Goal: Task Accomplishment & Management: Manage account settings

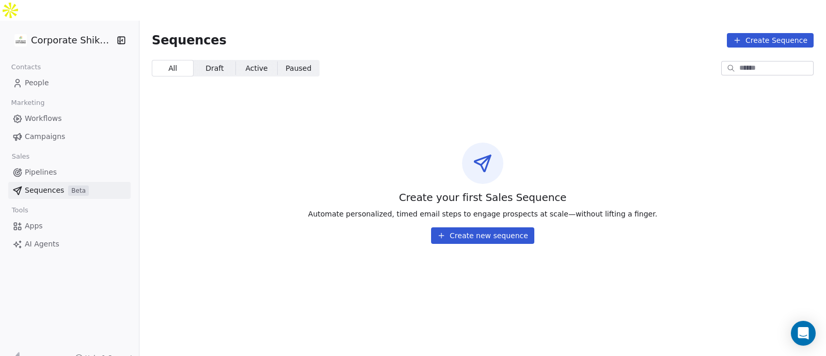
click at [77, 128] on link "Campaigns" at bounding box center [69, 136] width 122 height 17
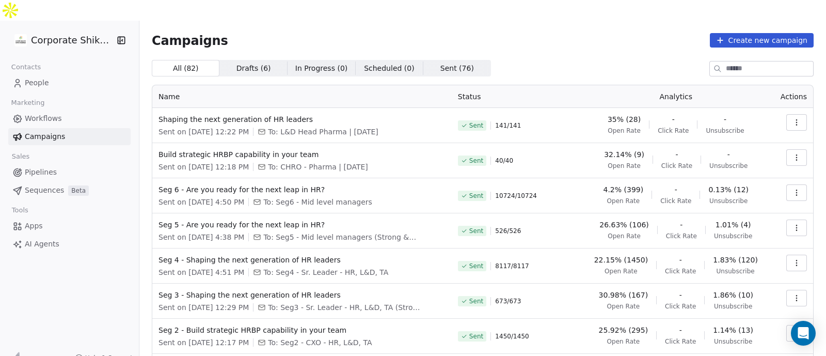
click at [68, 74] on link "People" at bounding box center [69, 82] width 122 height 17
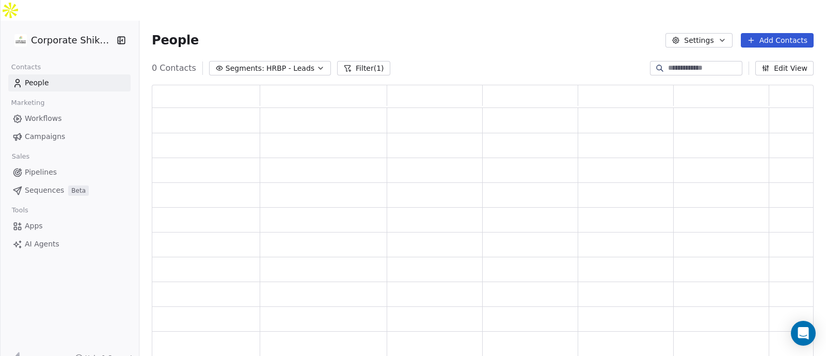
click at [1, 63] on div at bounding box center [0, 178] width 1 height 356
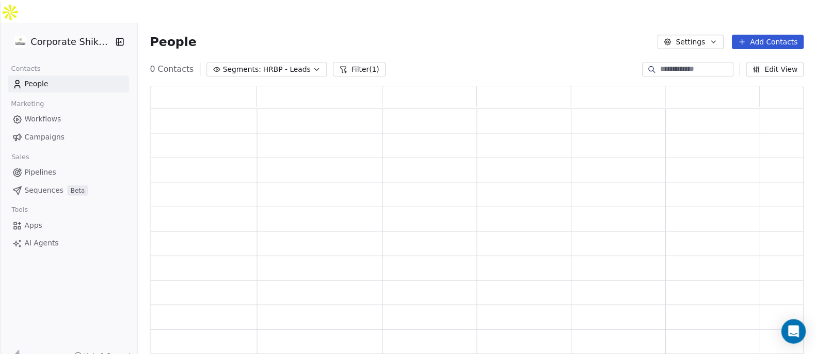
scroll to position [278, 652]
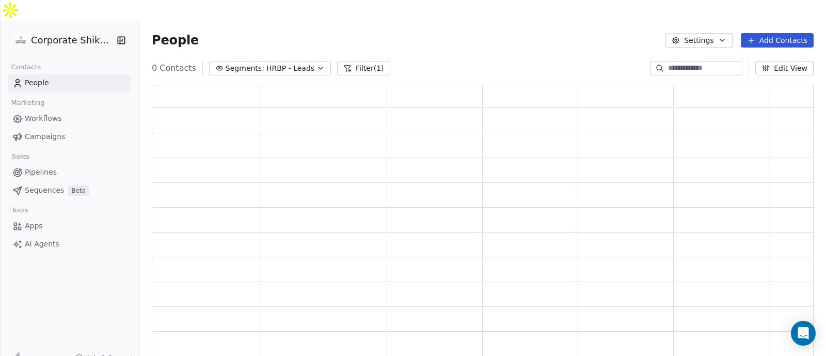
click at [792, 33] on button "Add Contacts" at bounding box center [777, 40] width 73 height 14
click at [769, 59] on span "Import from CSV" at bounding box center [777, 58] width 60 height 11
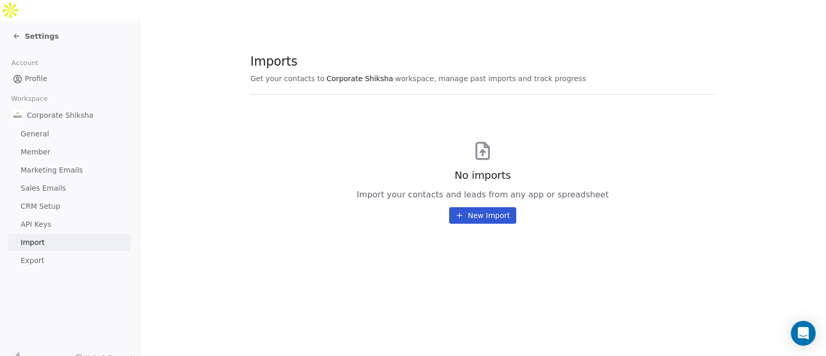
click at [460, 211] on icon at bounding box center [459, 215] width 8 height 8
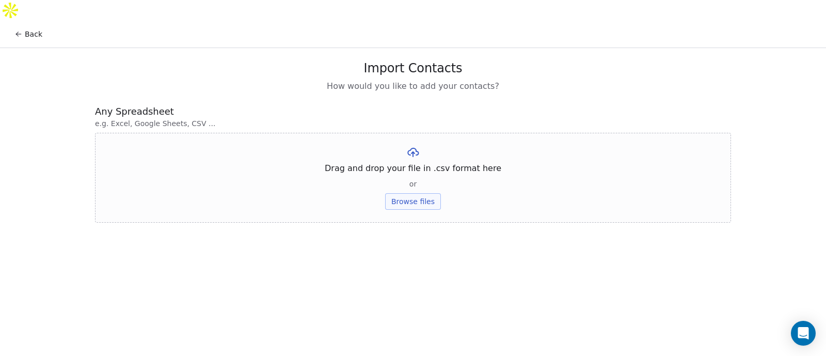
click at [423, 193] on button "Browse files" at bounding box center [413, 201] width 56 height 17
click at [415, 164] on button "Upload" at bounding box center [413, 172] width 38 height 17
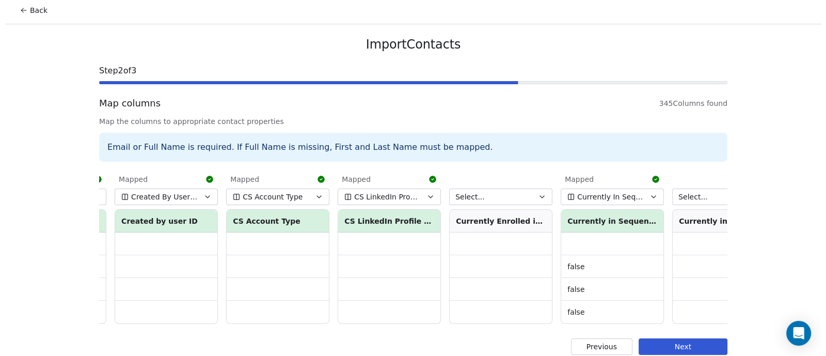
scroll to position [0, 3346]
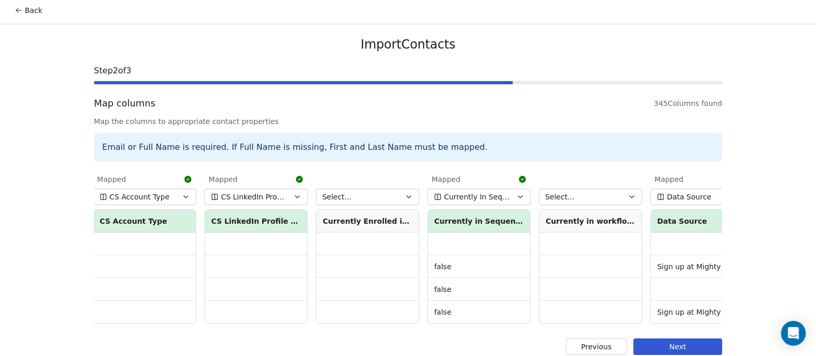
click at [270, 192] on span "CS LinkedIn Profile Connected" at bounding box center [254, 197] width 67 height 10
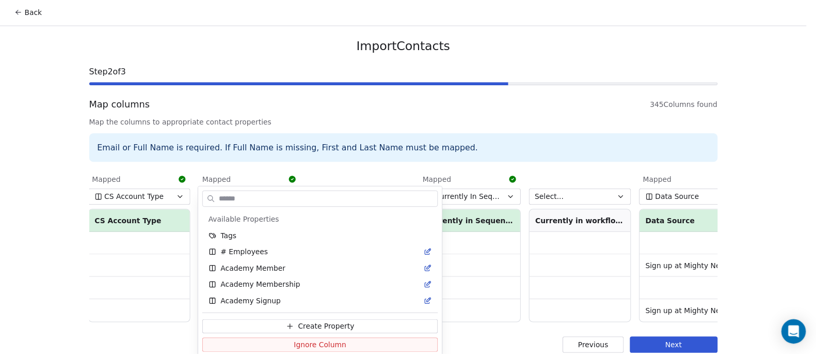
scroll to position [545, 0]
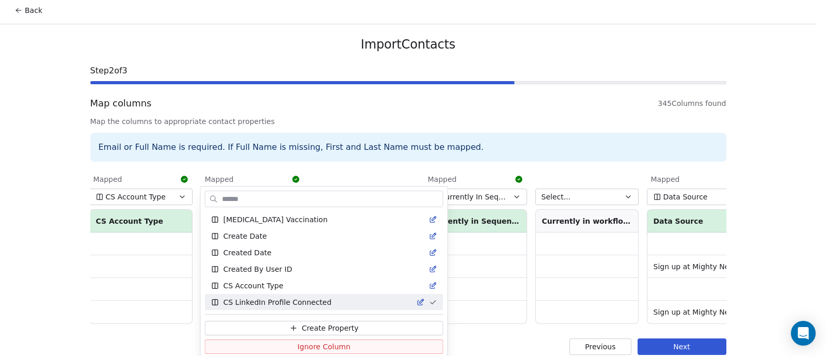
click at [419, 154] on html "Back Import Contacts Step 2 of 3 Map columns 345 Columns found Map the columns …" at bounding box center [413, 171] width 826 height 391
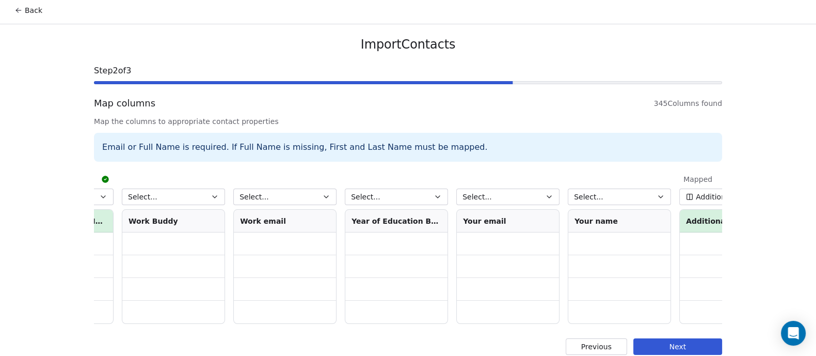
scroll to position [0, 37824]
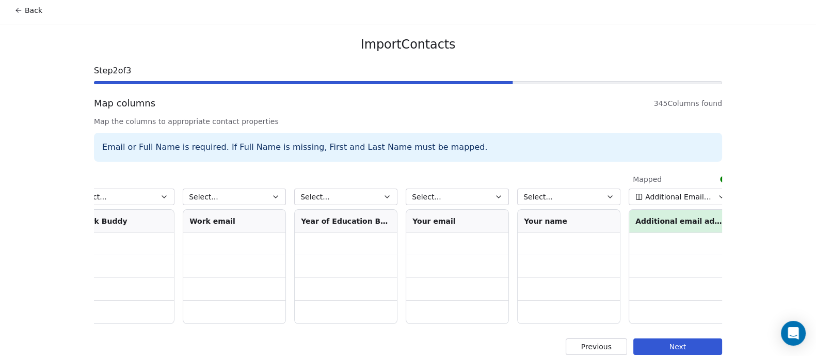
click at [669, 340] on button "Next" at bounding box center [677, 346] width 89 height 17
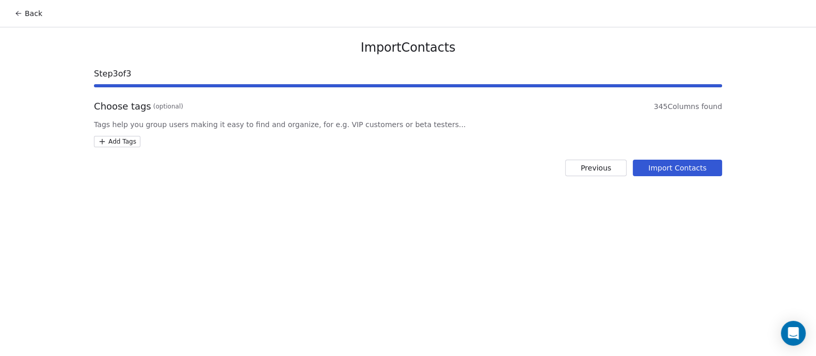
scroll to position [0, 0]
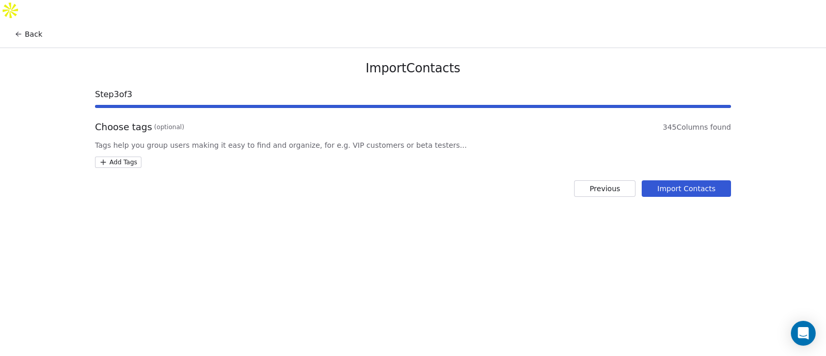
click at [114, 140] on html "Back Import Contacts Step 3 of 3 Choose tags (optional) 345 Columns found Tags …" at bounding box center [413, 188] width 826 height 376
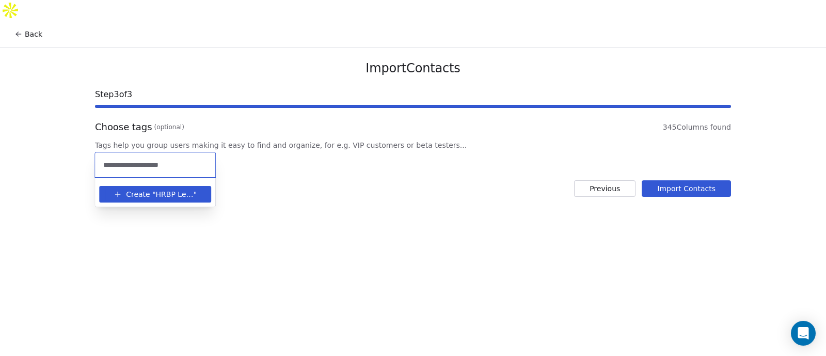
type input "**********"
click at [175, 195] on span "HRBP Leads [DATE]" at bounding box center [175, 194] width 38 height 11
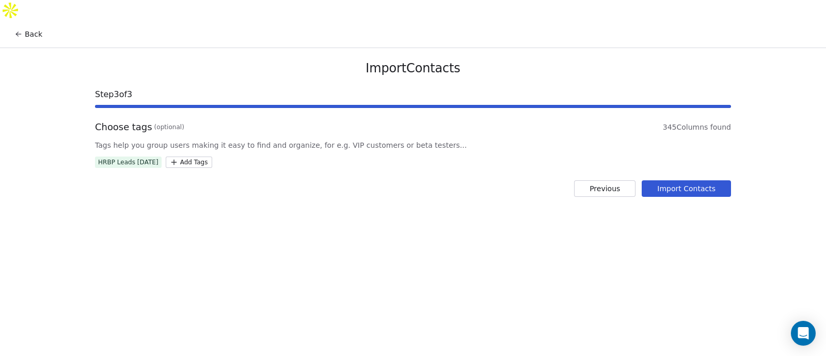
click at [346, 195] on html "Back Import Contacts Step 3 of 3 Choose tags (optional) 345 Columns found Tags …" at bounding box center [413, 188] width 826 height 376
click at [684, 180] on button "Import Contacts" at bounding box center [686, 188] width 89 height 17
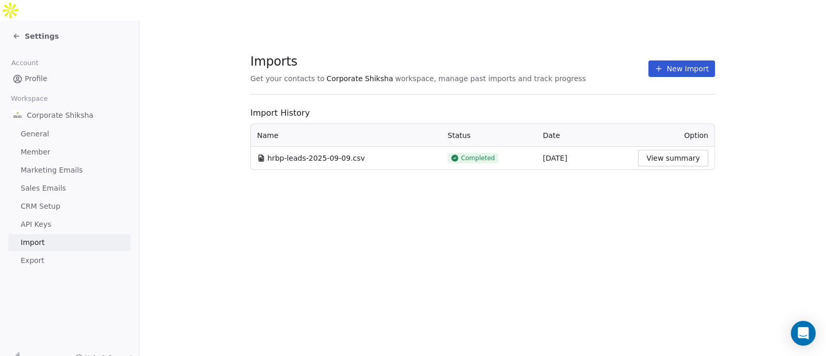
click at [671, 150] on button "View summary" at bounding box center [673, 158] width 70 height 17
click at [680, 60] on button "New Import" at bounding box center [681, 68] width 67 height 17
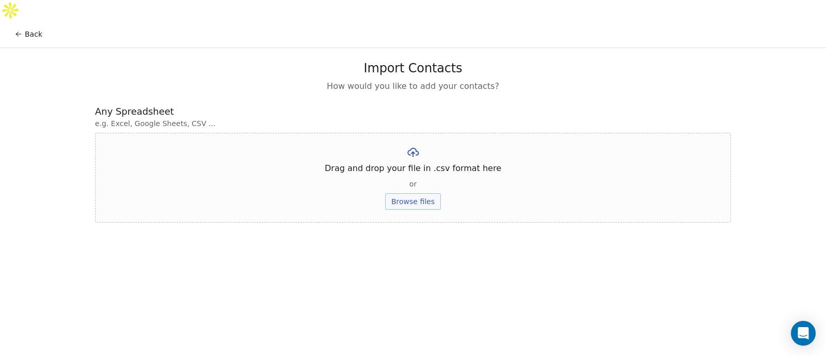
click at [423, 193] on button "Browse files" at bounding box center [413, 201] width 56 height 17
click at [410, 164] on button "Upload" at bounding box center [413, 172] width 38 height 17
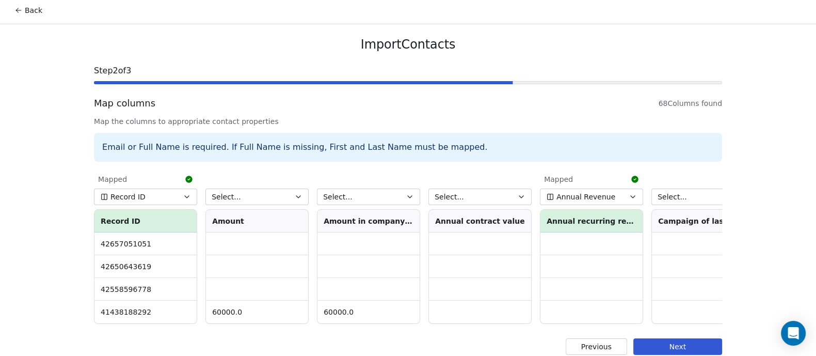
click at [606, 338] on button "Previous" at bounding box center [596, 346] width 61 height 17
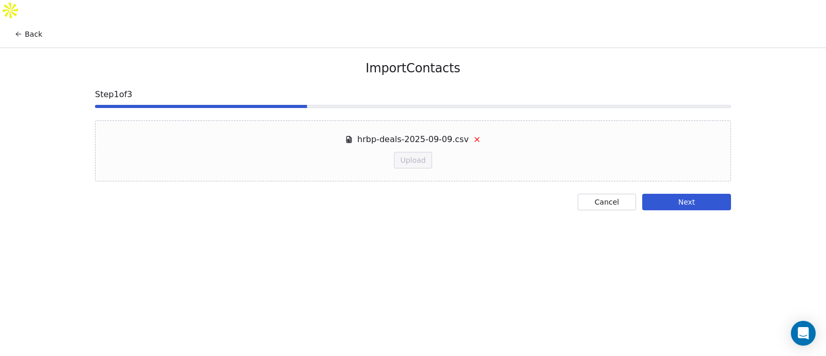
click at [596, 194] on button "Cancel" at bounding box center [607, 202] width 58 height 17
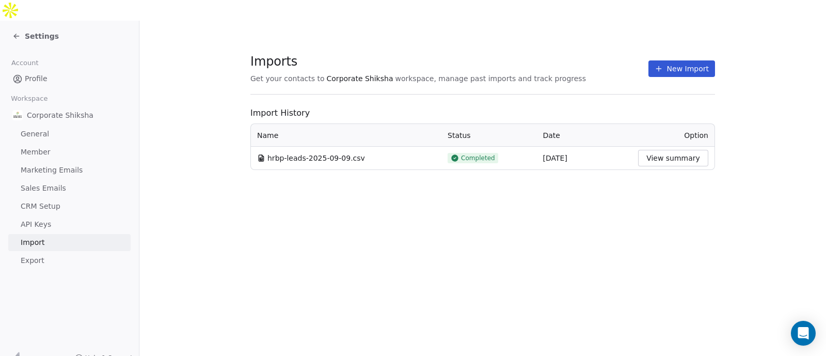
click at [46, 70] on link "Profile" at bounding box center [69, 78] width 122 height 17
click at [663, 150] on button "View summary" at bounding box center [673, 158] width 70 height 17
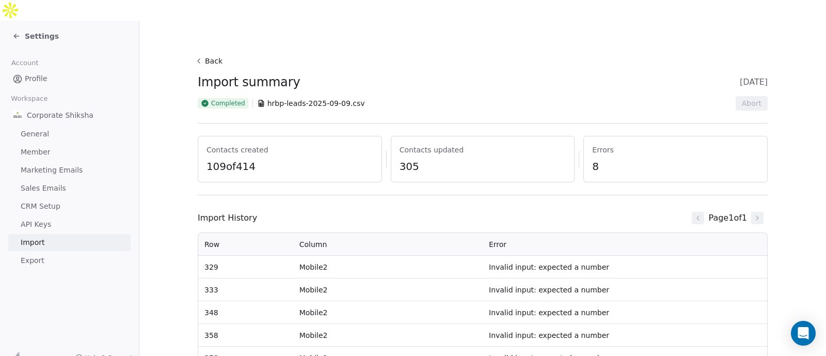
click at [64, 70] on link "Profile" at bounding box center [69, 78] width 122 height 17
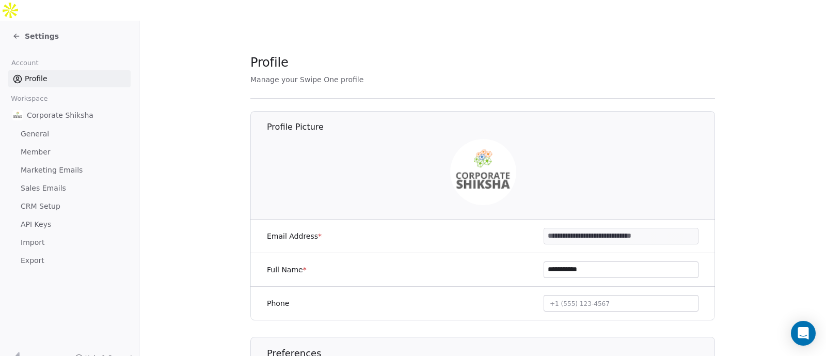
click at [17, 32] on icon at bounding box center [16, 36] width 8 height 8
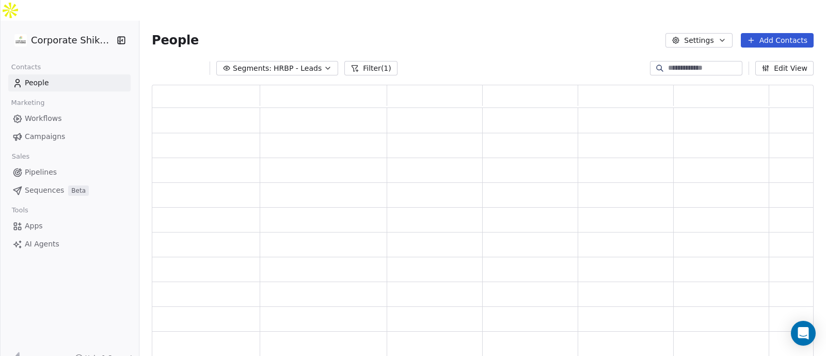
scroll to position [278, 652]
click at [324, 64] on icon "button" at bounding box center [328, 68] width 8 height 8
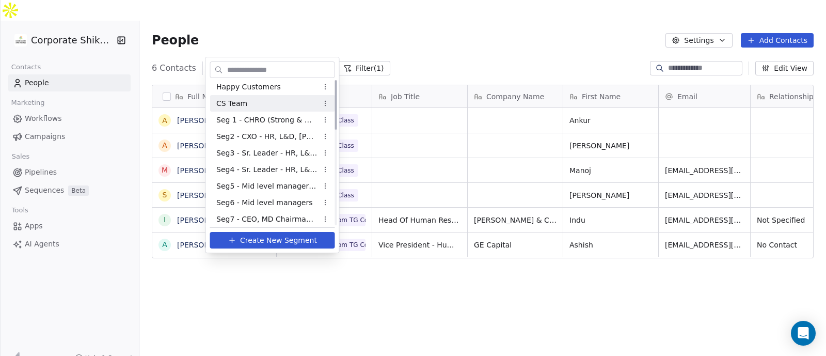
scroll to position [0, 0]
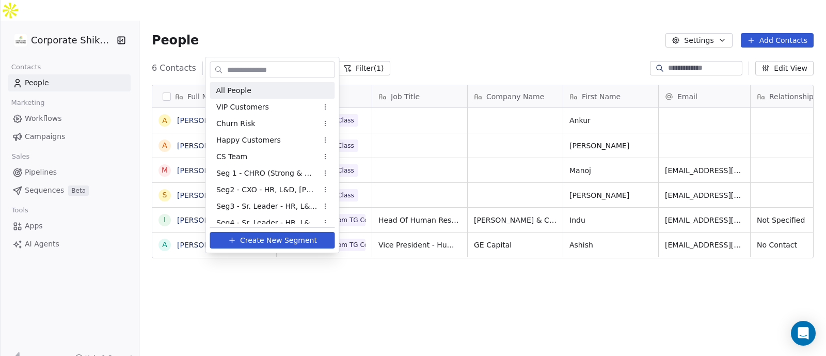
click at [289, 87] on div "All People" at bounding box center [272, 90] width 125 height 17
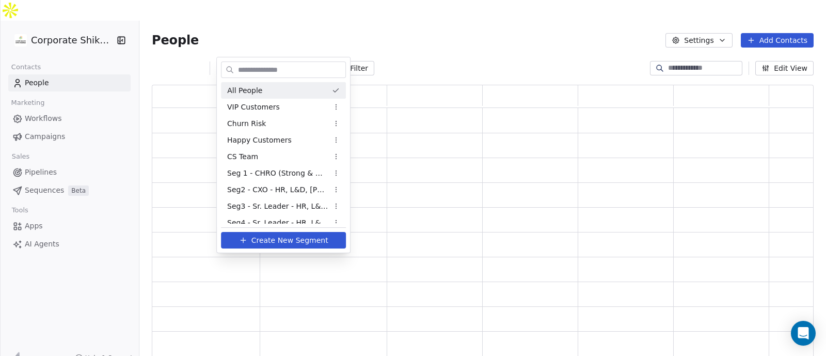
scroll to position [278, 652]
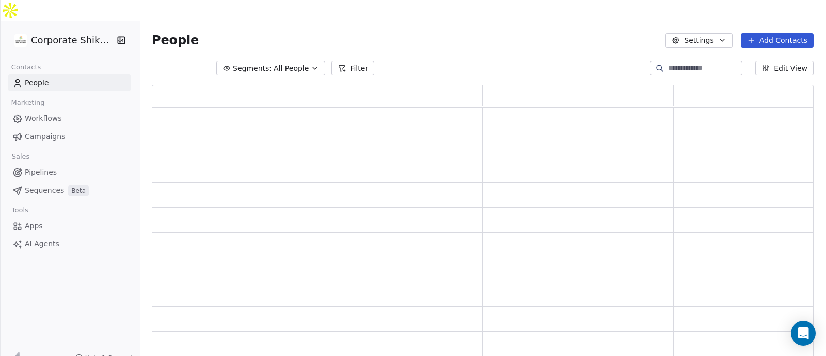
click at [346, 61] on button "Filter" at bounding box center [352, 68] width 43 height 14
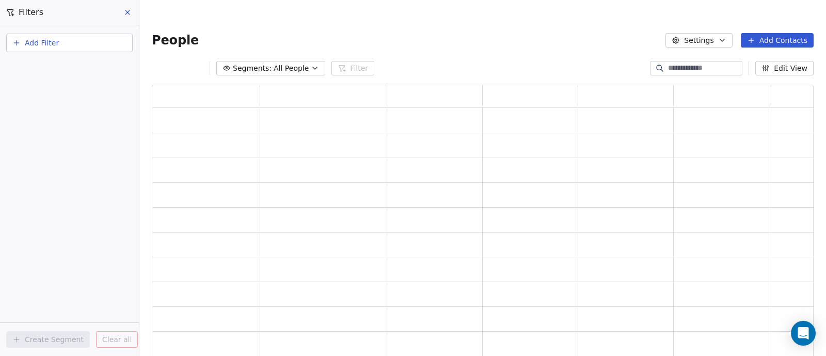
click at [82, 42] on button "Add Filter" at bounding box center [69, 43] width 126 height 19
click at [68, 67] on span "Contact properties" at bounding box center [50, 67] width 67 height 11
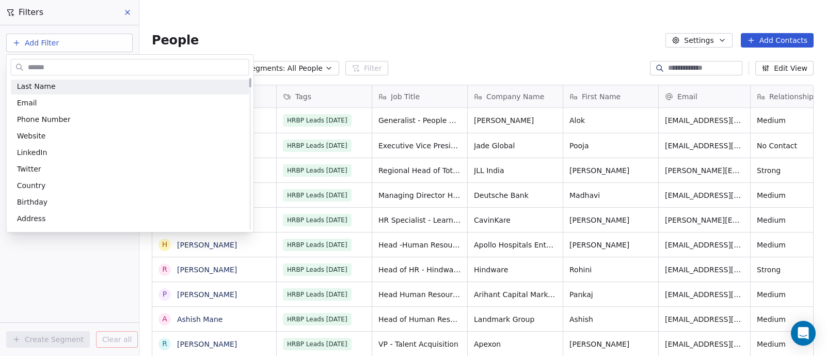
scroll to position [0, 0]
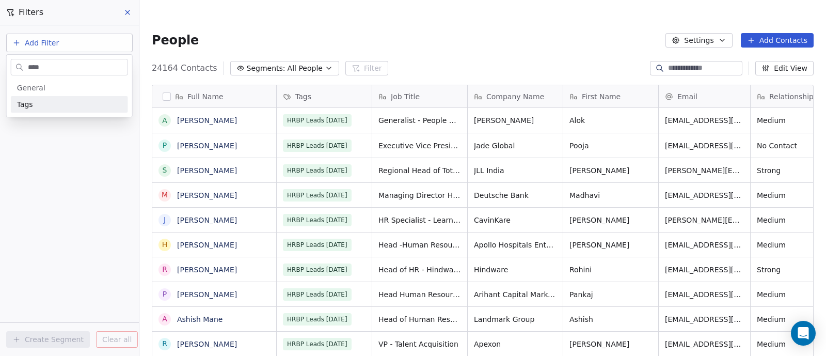
type input "****"
click at [40, 107] on div "Tags" at bounding box center [69, 104] width 105 height 10
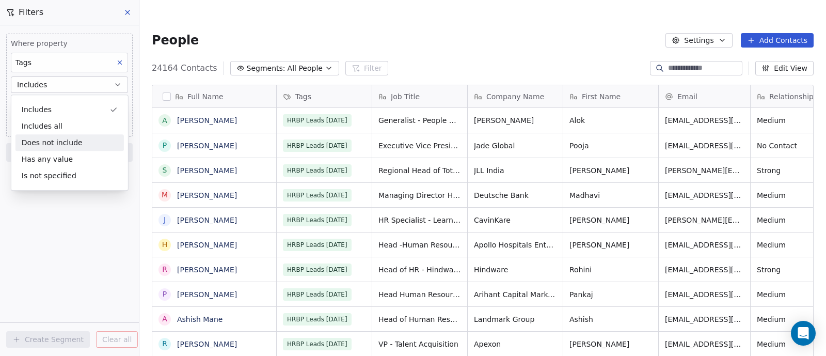
click at [41, 241] on div "Where property Tags Includes Select Tags Add filter to this group Add another f…" at bounding box center [69, 190] width 139 height 330
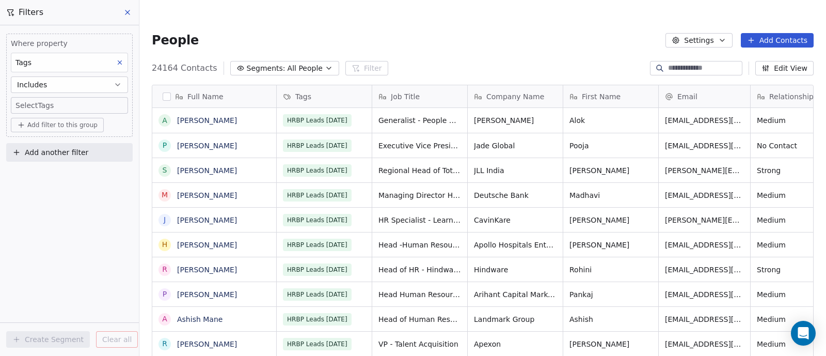
click at [43, 102] on body "Corporate Shiksha Contacts People Marketing Workflows Campaigns Sales Pipelines…" at bounding box center [413, 188] width 826 height 376
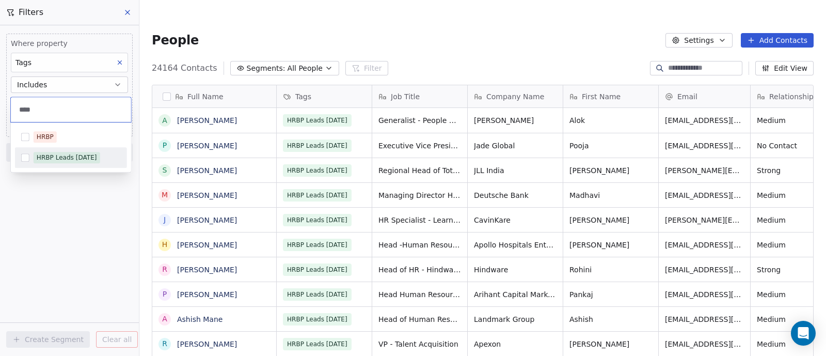
type input "****"
click at [75, 155] on div "HRBP Leads [DATE]" at bounding box center [67, 157] width 60 height 9
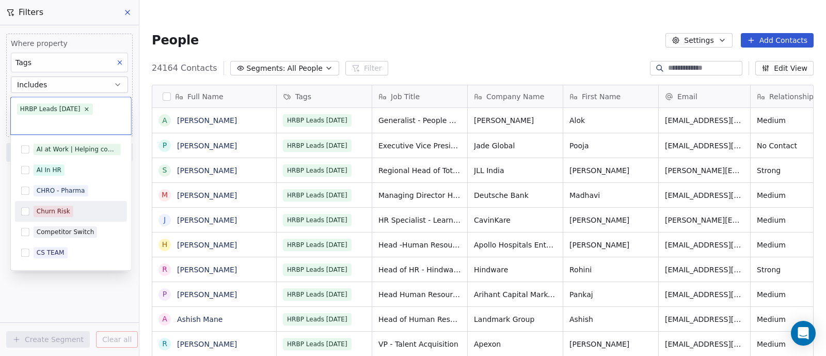
click at [57, 220] on div "Churn Risk" at bounding box center [71, 211] width 112 height 21
click at [40, 202] on div "Churn Risk" at bounding box center [71, 211] width 112 height 21
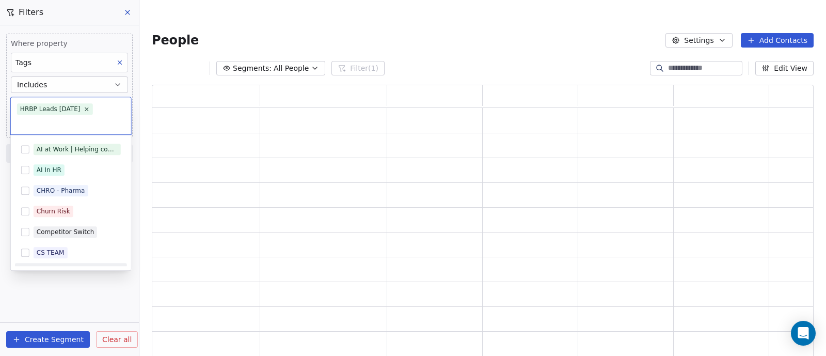
click at [67, 299] on html "Corporate Shiksha Contacts People Marketing Workflows Campaigns Sales Pipelines…" at bounding box center [413, 188] width 826 height 376
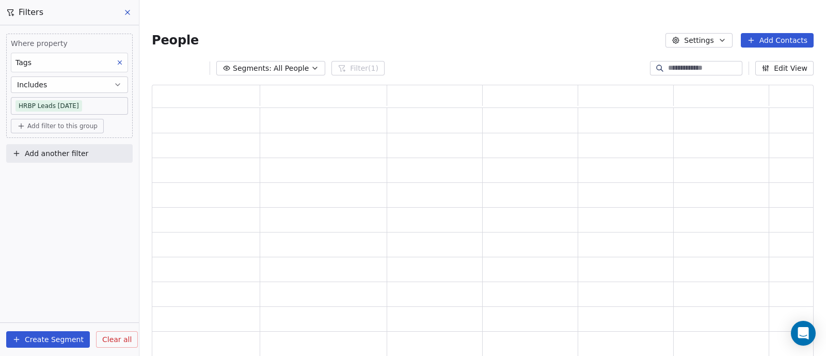
click at [54, 335] on button "Create Segment" at bounding box center [48, 339] width 84 height 17
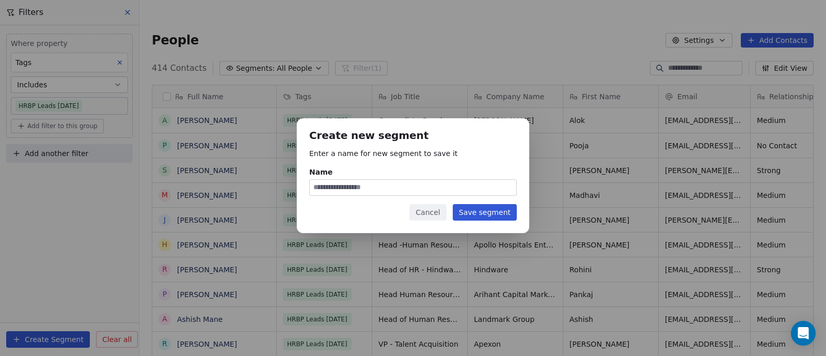
scroll to position [303, 676]
type input "**********"
click at [493, 216] on button "Save segment" at bounding box center [485, 212] width 64 height 17
click at [493, 216] on button "Save segment" at bounding box center [479, 212] width 74 height 17
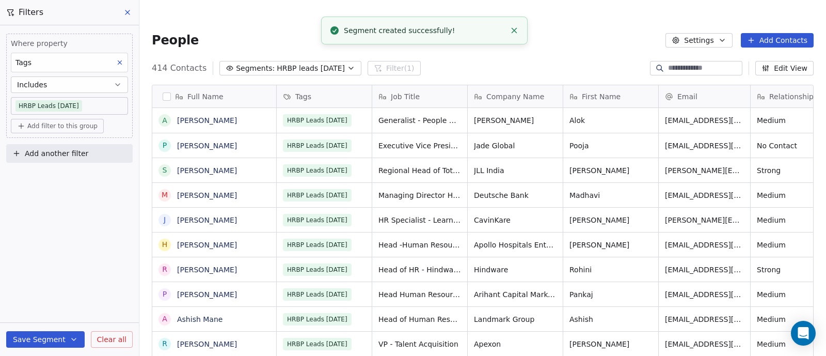
click at [125, 13] on icon at bounding box center [127, 12] width 8 height 8
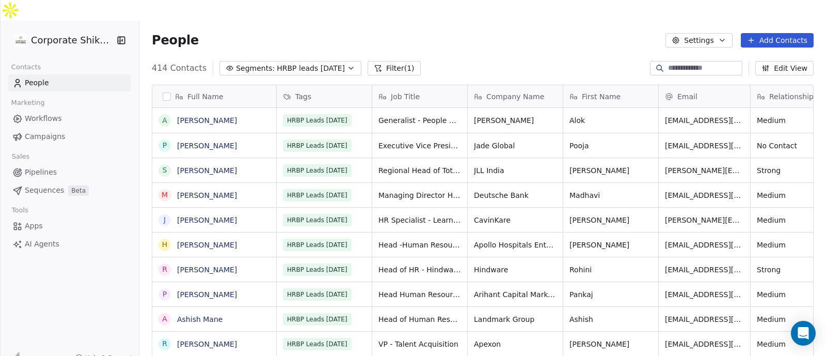
click at [60, 185] on span "Sequences" at bounding box center [44, 190] width 39 height 11
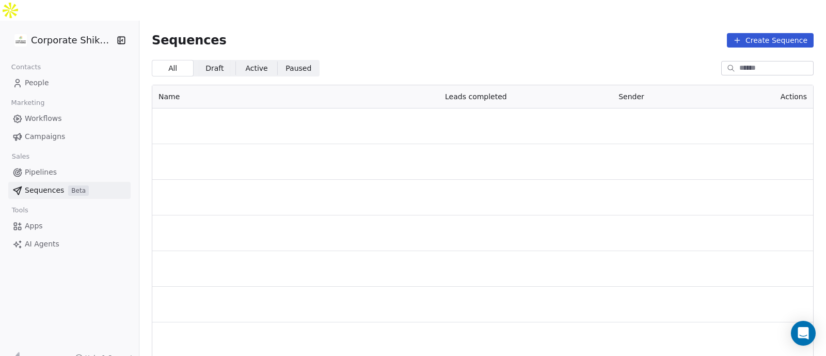
click at [52, 131] on span "Campaigns" at bounding box center [45, 136] width 40 height 11
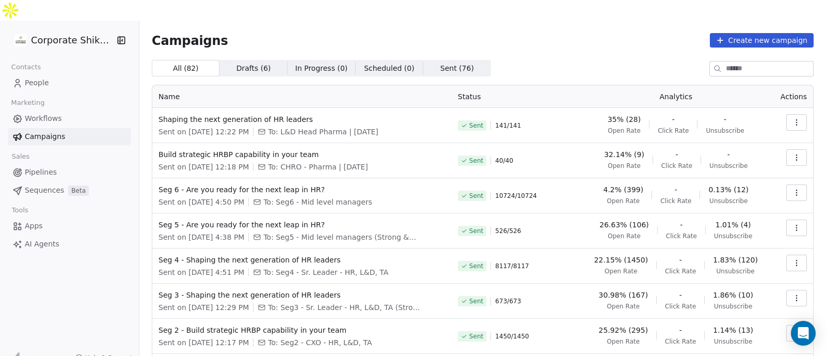
click at [792, 114] on button "button" at bounding box center [796, 122] width 21 height 17
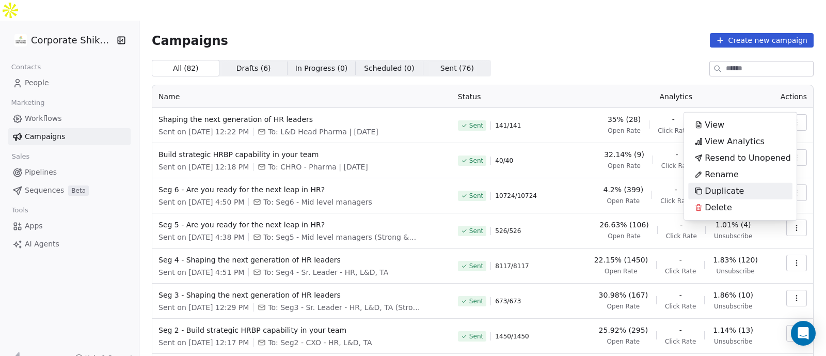
click at [749, 192] on div "Duplicate" at bounding box center [740, 191] width 104 height 17
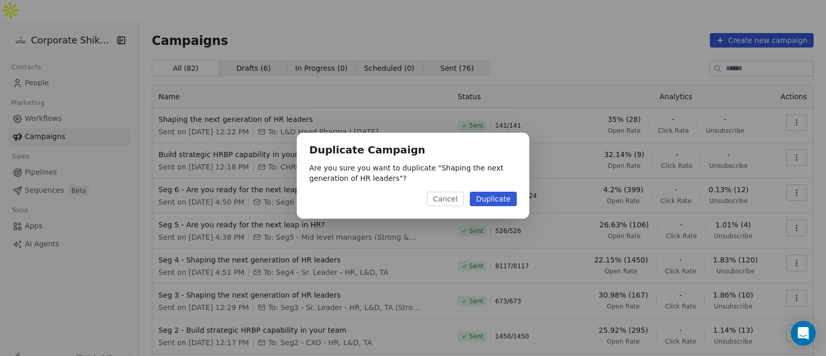
click at [496, 194] on button "Duplicate" at bounding box center [493, 199] width 47 height 14
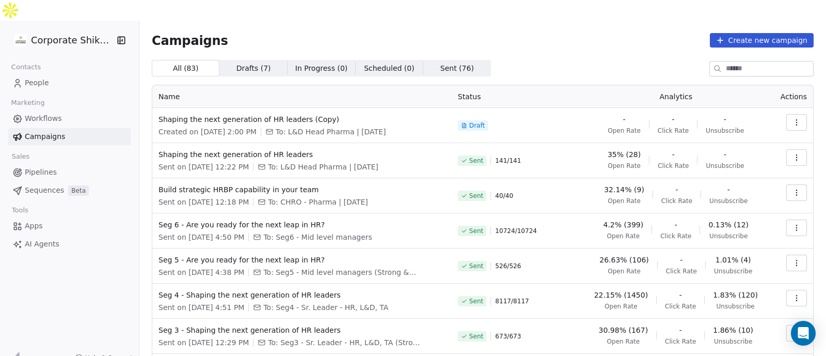
click at [792, 114] on button "button" at bounding box center [796, 122] width 21 height 17
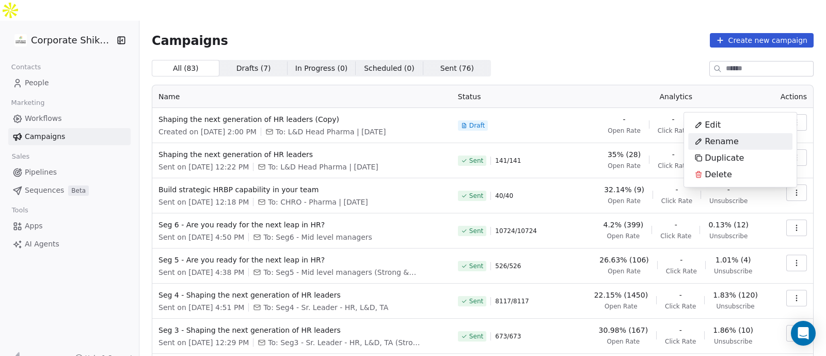
click at [758, 146] on div "Rename" at bounding box center [740, 141] width 104 height 17
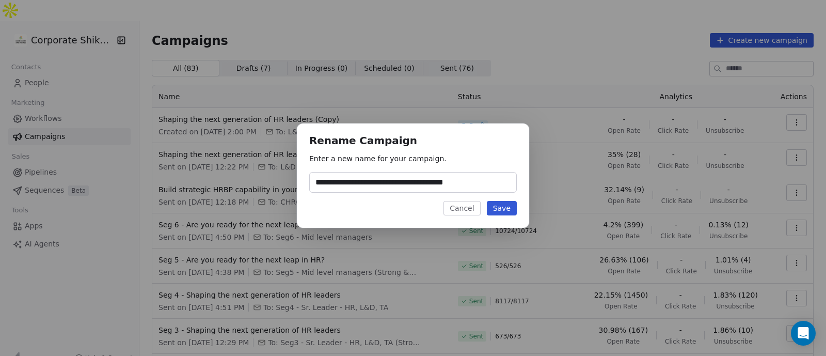
type input "**********"
click at [503, 206] on button "Save" at bounding box center [502, 208] width 30 height 14
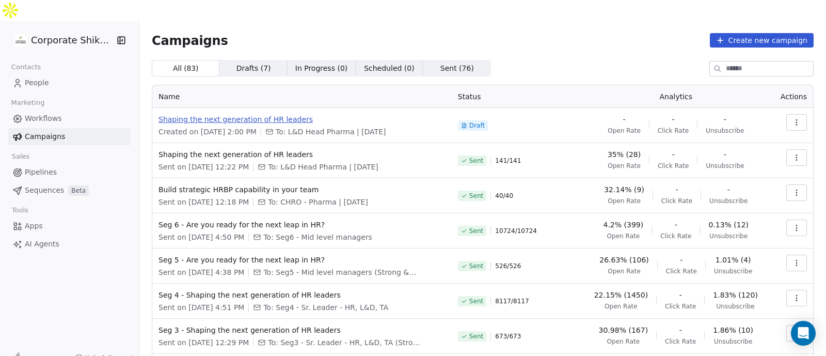
click at [292, 114] on span "Shaping the next generation of HR leaders" at bounding box center [301, 119] width 287 height 10
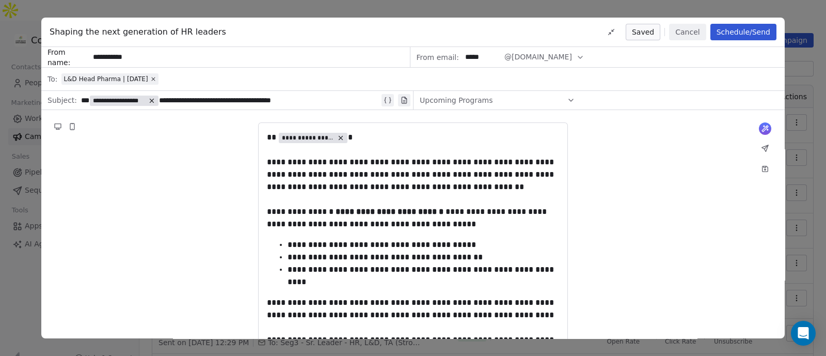
click at [156, 75] on div "L&D Head Pharma | [DATE]" at bounding box center [109, 79] width 92 height 8
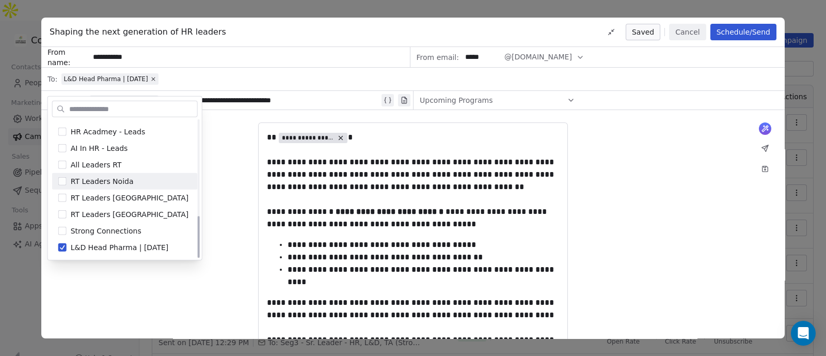
scroll to position [312, 0]
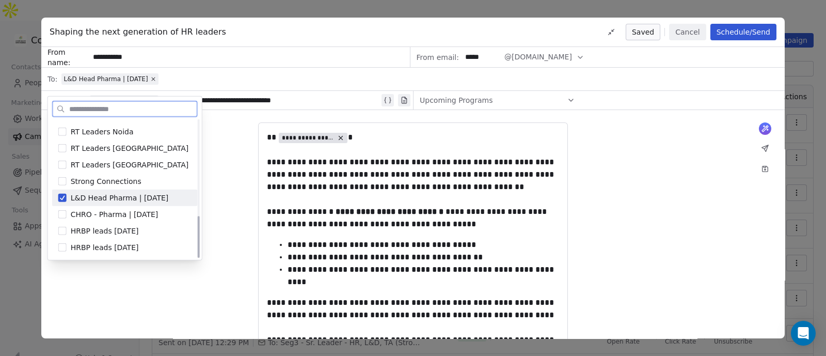
click at [112, 193] on span "L&D Head Pharma | [DATE]" at bounding box center [120, 198] width 98 height 10
click at [148, 232] on div "HRBP leads [DATE]" at bounding box center [131, 231] width 121 height 10
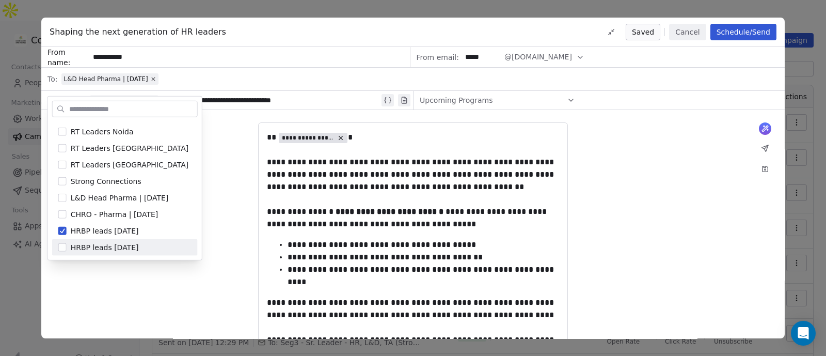
click at [163, 284] on div "**********" at bounding box center [412, 311] width 743 height 403
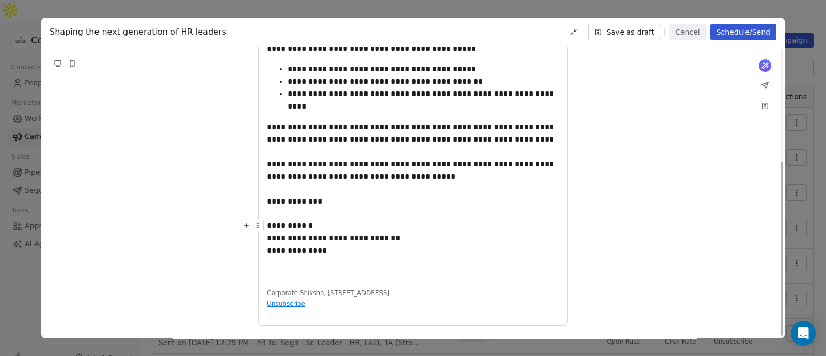
scroll to position [0, 0]
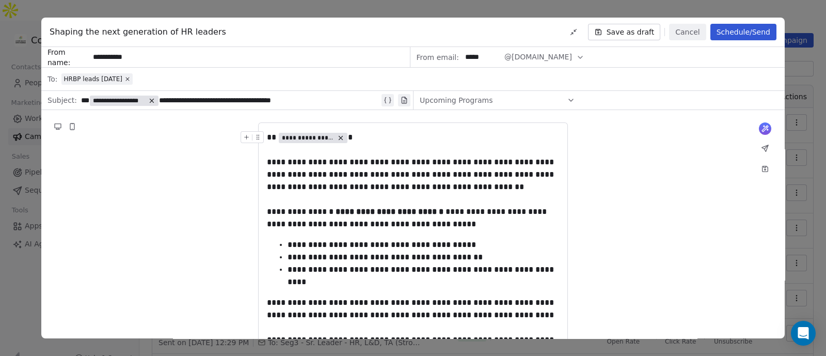
click at [721, 32] on button "Schedule/Send" at bounding box center [743, 32] width 66 height 17
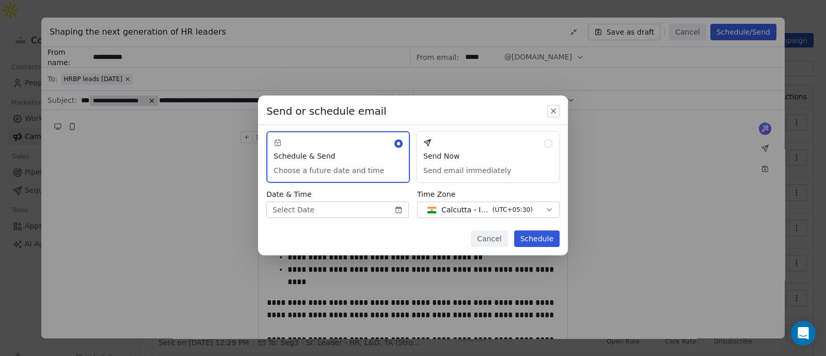
click at [485, 161] on button "Send Now Send email immediately" at bounding box center [488, 157] width 144 height 52
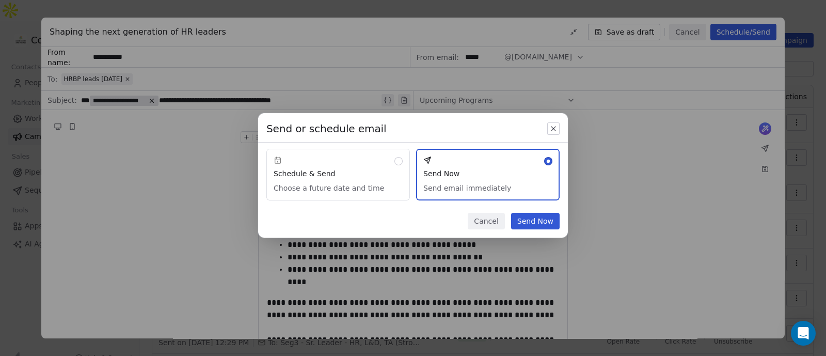
click at [549, 227] on button "Send Now" at bounding box center [535, 221] width 49 height 17
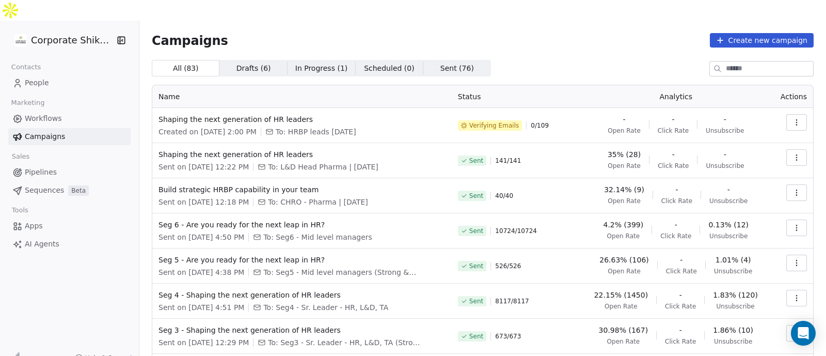
click at [792, 118] on icon "button" at bounding box center [796, 122] width 8 height 8
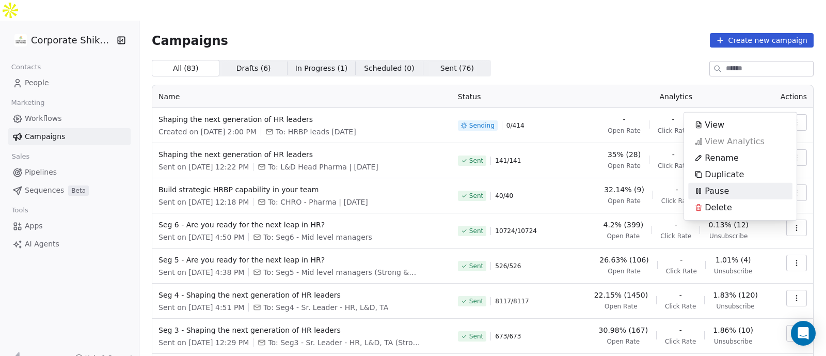
click at [750, 187] on div "Pause" at bounding box center [740, 191] width 104 height 17
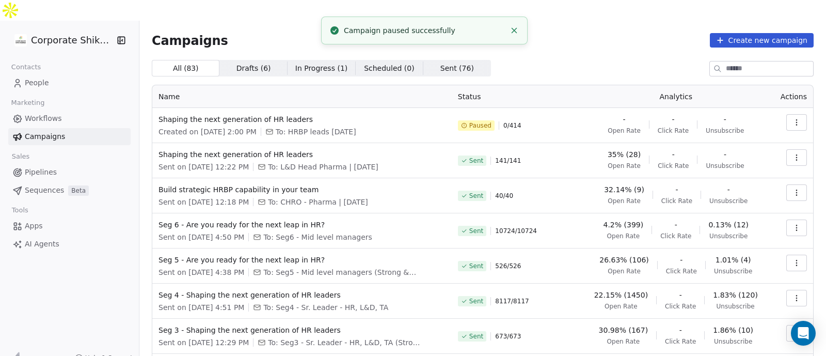
click at [796, 124] on icon "button" at bounding box center [796, 124] width 1 height 1
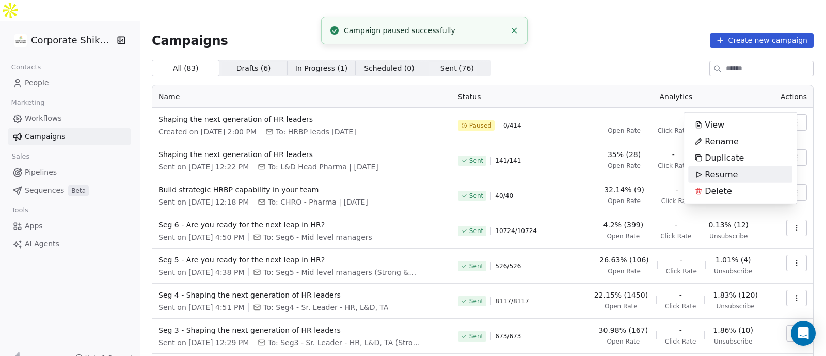
click at [738, 171] on div "Resume" at bounding box center [716, 174] width 56 height 17
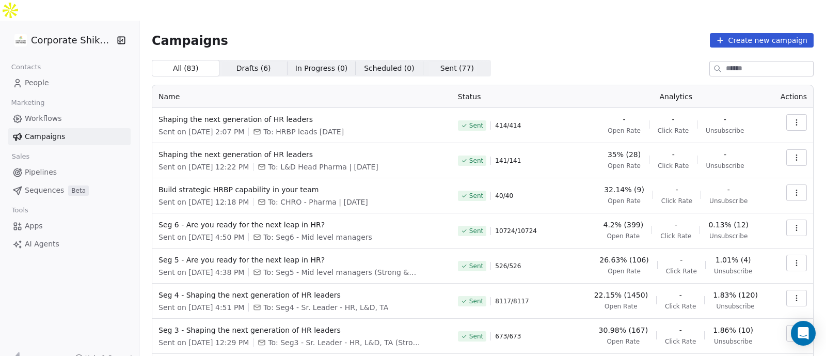
click at [87, 74] on link "People" at bounding box center [69, 82] width 122 height 17
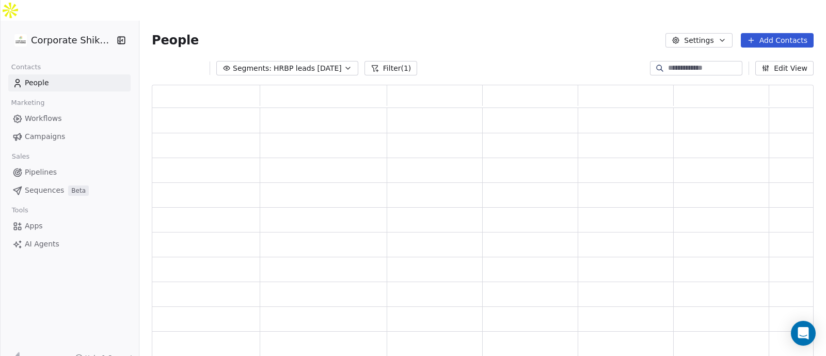
scroll to position [278, 652]
click at [780, 33] on button "Add Contacts" at bounding box center [777, 40] width 73 height 14
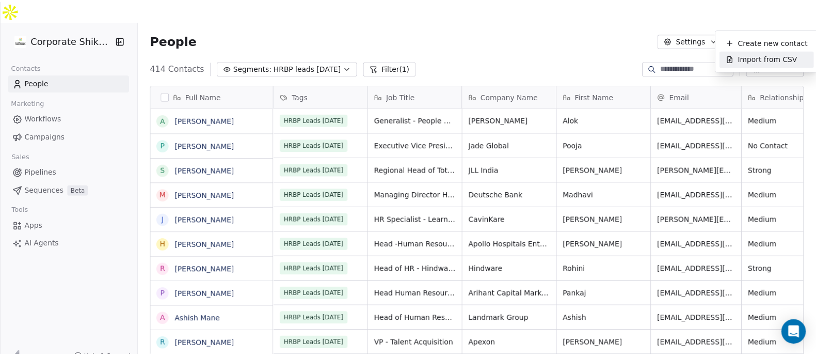
scroll to position [303, 676]
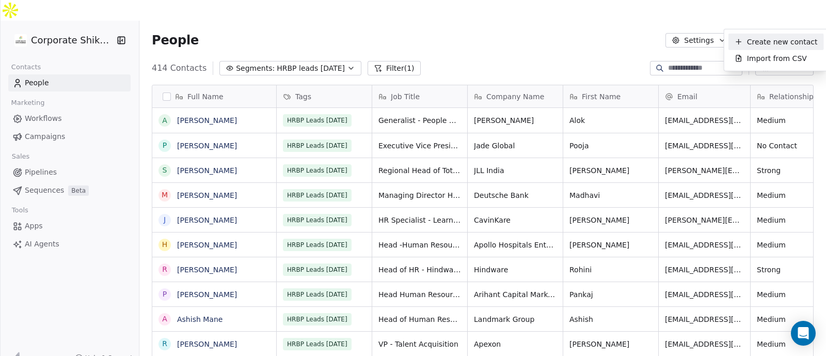
click at [759, 39] on span "Create new contact" at bounding box center [782, 41] width 71 height 11
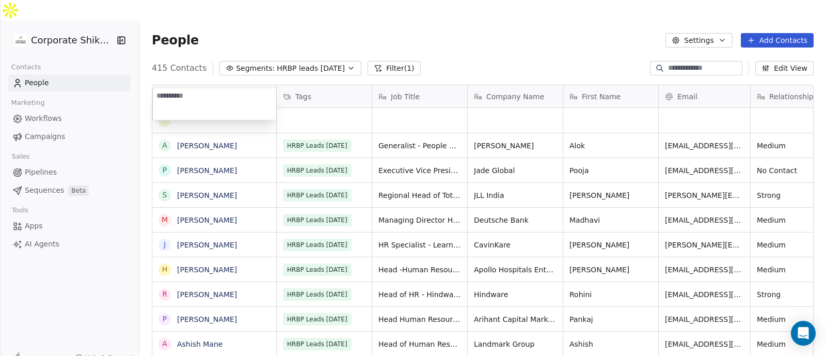
click at [475, 40] on html "Corporate Shiksha Contacts People Marketing Workflows Campaigns Sales Pipelines…" at bounding box center [413, 188] width 826 height 376
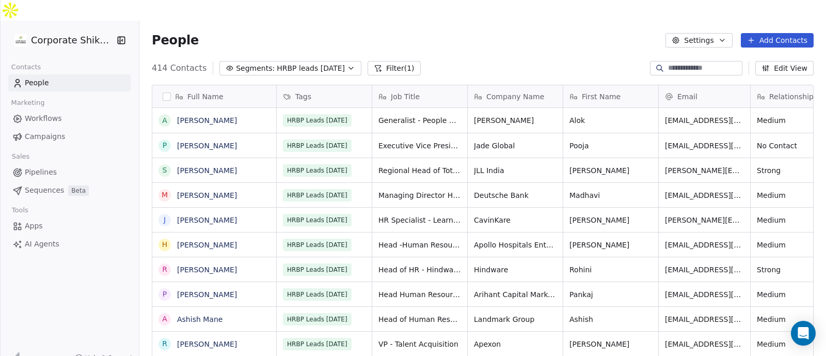
click at [767, 33] on button "Add Contacts" at bounding box center [777, 40] width 73 height 14
click at [741, 59] on icon "Suggestions" at bounding box center [739, 58] width 8 height 8
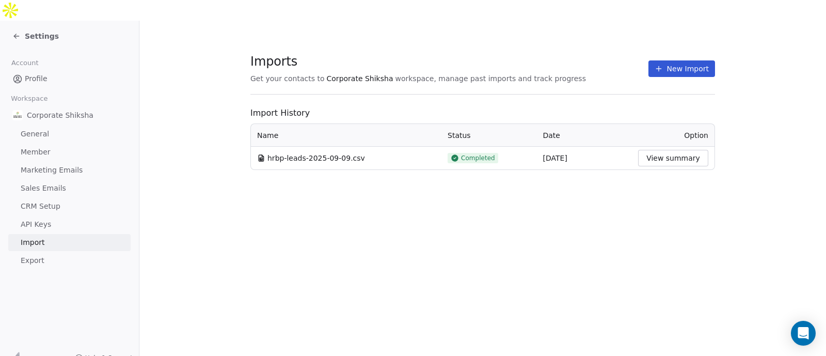
click at [683, 60] on button "New Import" at bounding box center [681, 68] width 67 height 17
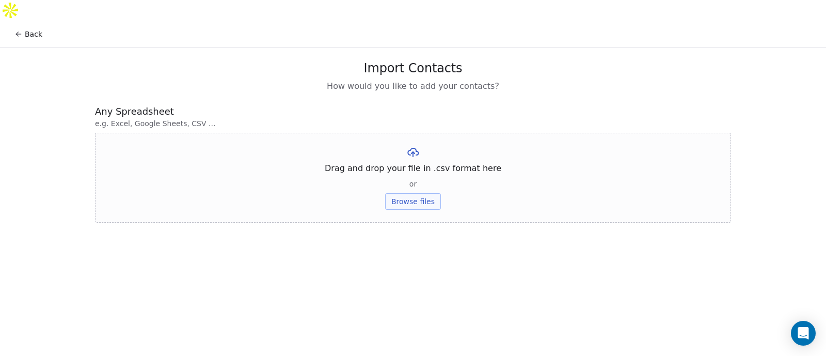
click at [403, 193] on button "Browse files" at bounding box center [413, 201] width 56 height 17
click at [411, 164] on button "Upload" at bounding box center [413, 172] width 38 height 17
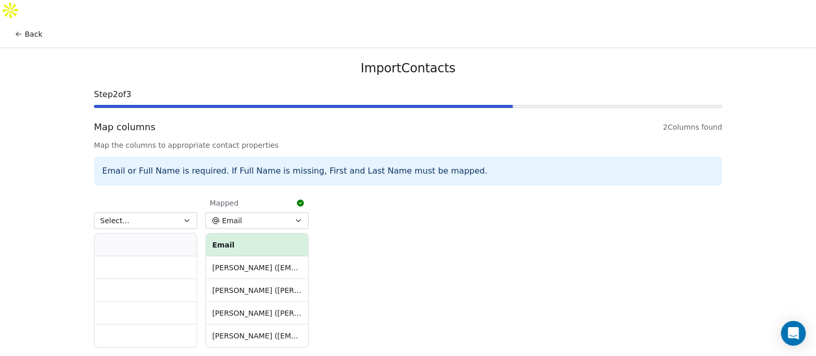
scroll to position [14, 0]
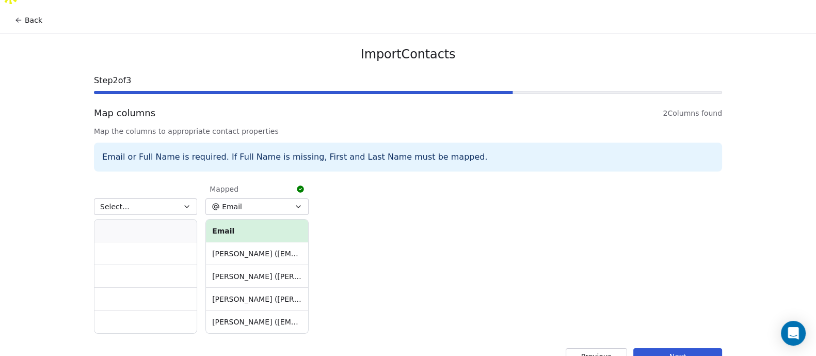
click at [659, 348] on button "Next" at bounding box center [677, 356] width 89 height 17
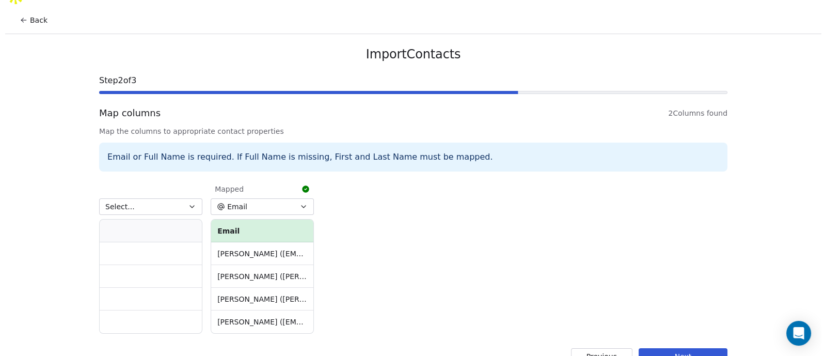
scroll to position [0, 0]
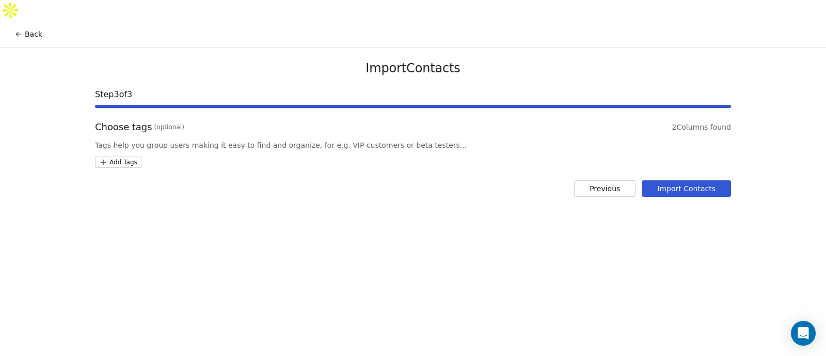
click at [114, 138] on html "Back Import Contacts Step 3 of 3 Choose tags (optional) 2 Columns found Tags he…" at bounding box center [413, 188] width 826 height 376
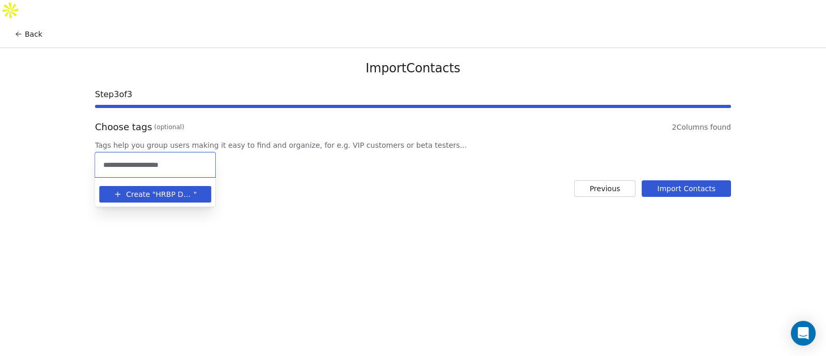
type input "**********"
click at [168, 186] on button "Create " HRBP Deals [DATE] "" at bounding box center [155, 194] width 100 height 17
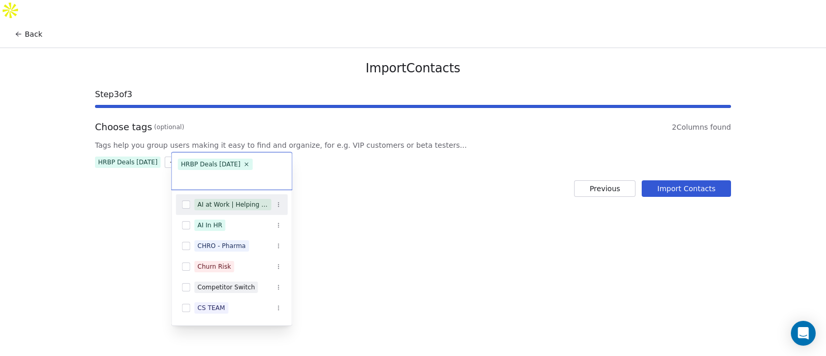
click at [317, 208] on html "Back Import Contacts Step 3 of 3 Choose tags (optional) 2 Columns found Tags he…" at bounding box center [413, 188] width 826 height 376
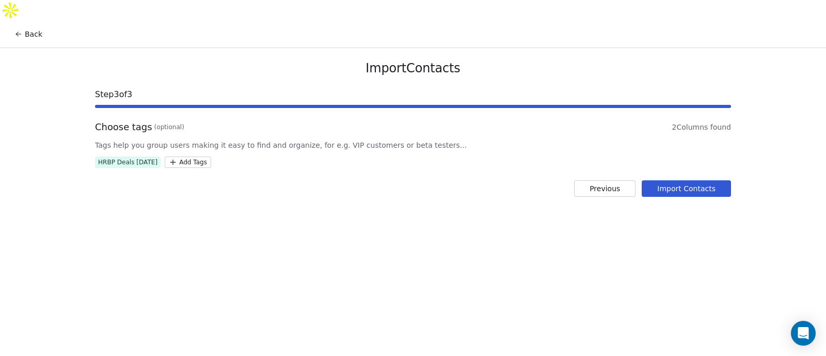
click at [692, 180] on button "Import Contacts" at bounding box center [686, 188] width 89 height 17
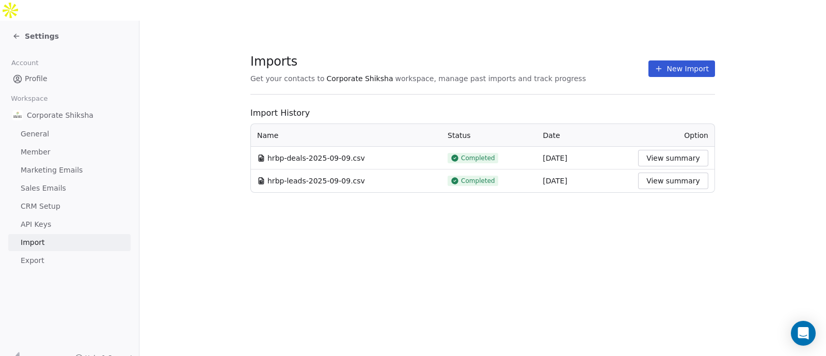
click at [652, 150] on button "View summary" at bounding box center [673, 158] width 70 height 17
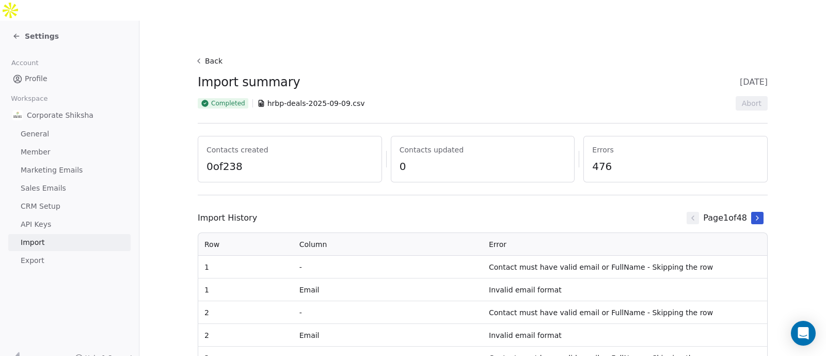
click at [196, 57] on icon at bounding box center [199, 61] width 8 height 8
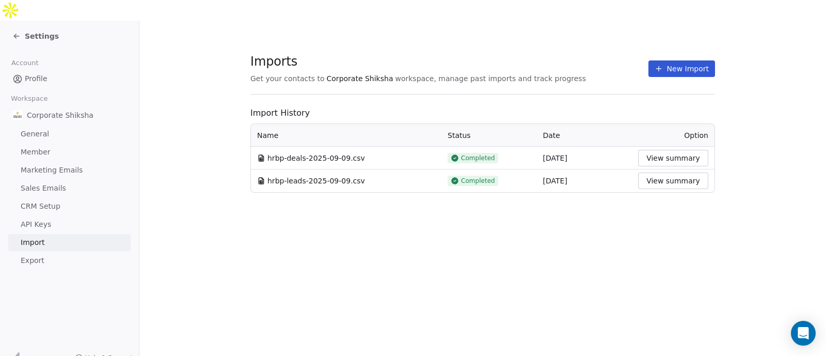
click at [676, 60] on button "New Import" at bounding box center [681, 68] width 67 height 17
click at [674, 60] on button "New Import" at bounding box center [681, 68] width 67 height 17
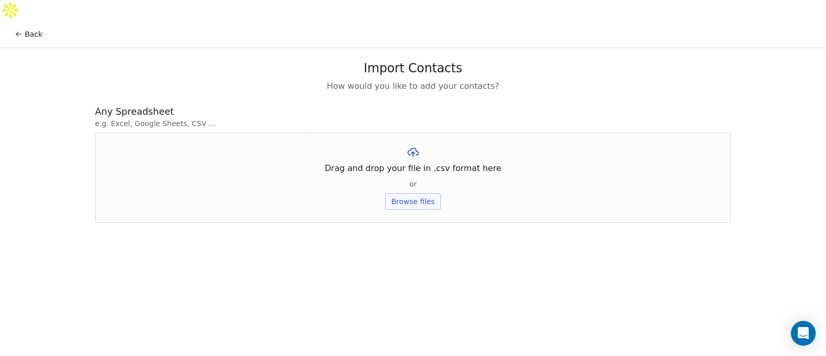
click at [408, 193] on button "Browse files" at bounding box center [413, 201] width 56 height 17
click at [403, 164] on button "Upload" at bounding box center [413, 172] width 38 height 17
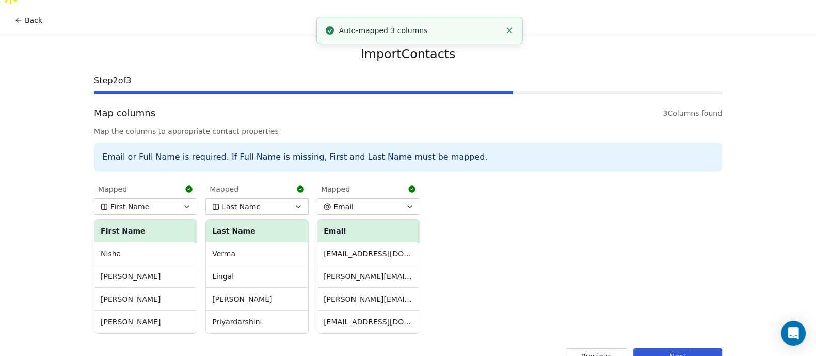
scroll to position [13, 0]
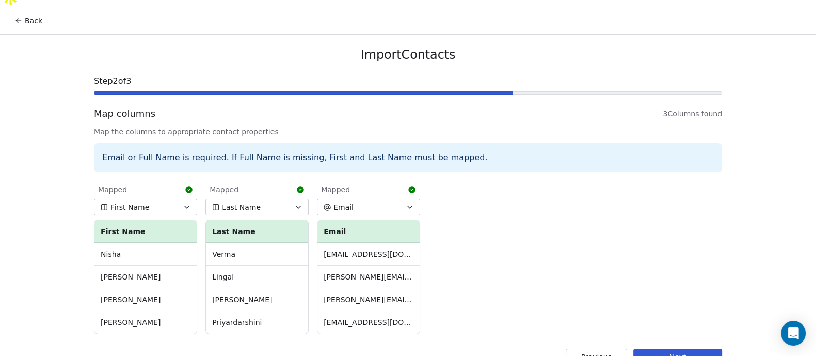
click at [690, 348] on button "Next" at bounding box center [677, 356] width 89 height 17
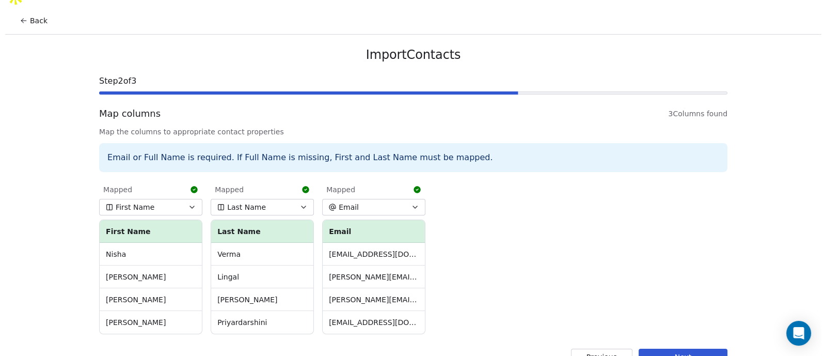
scroll to position [0, 0]
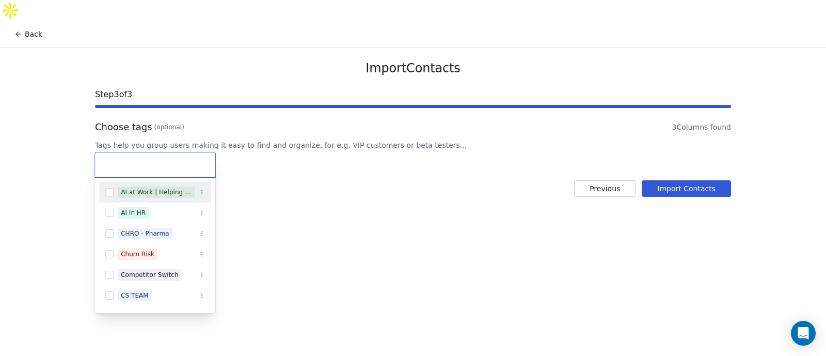
click at [119, 138] on html "Back Import Contacts Step 3 of 3 Choose tags (optional) 3 Columns found Tags he…" at bounding box center [413, 188] width 826 height 376
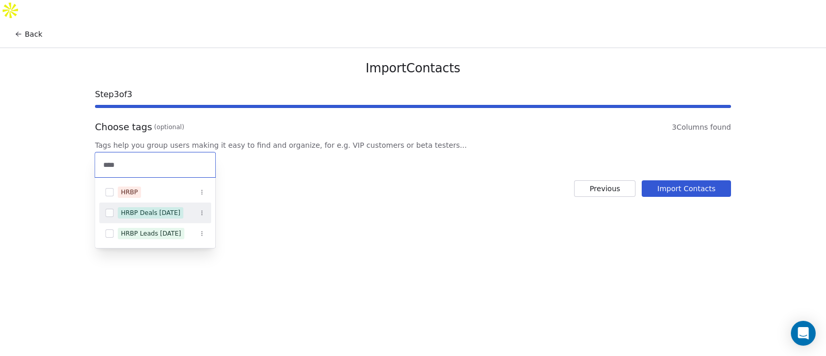
type input "****"
click at [171, 217] on div "HRBP Deals [DATE]" at bounding box center [150, 212] width 59 height 9
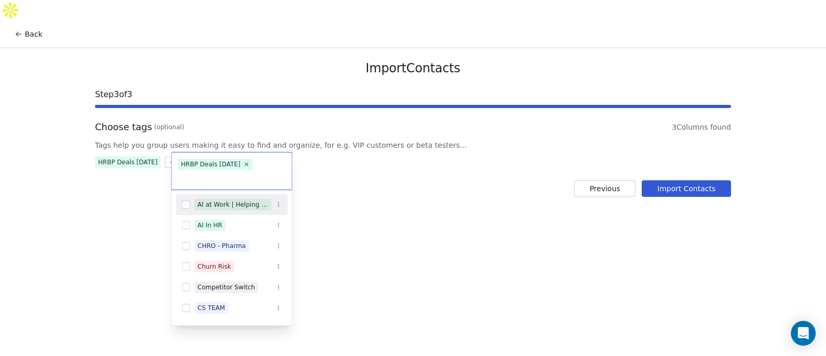
click at [312, 214] on html "Back Import Contacts Step 3 of 3 Choose tags (optional) 3 Columns found Tags he…" at bounding box center [413, 188] width 826 height 376
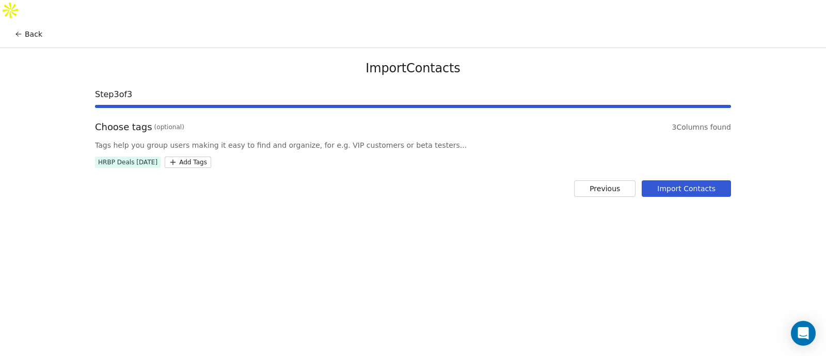
click at [706, 180] on button "Import Contacts" at bounding box center [686, 188] width 89 height 17
click at [669, 180] on button "Import Contacts" at bounding box center [686, 188] width 89 height 17
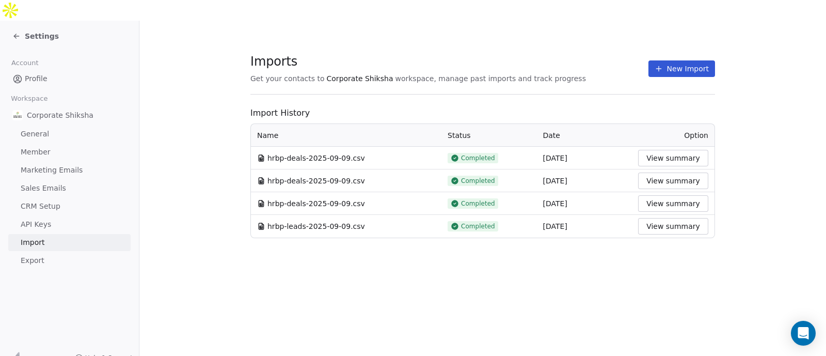
click at [658, 150] on button "View summary" at bounding box center [673, 158] width 70 height 17
click at [662, 150] on button "View summary" at bounding box center [673, 158] width 70 height 17
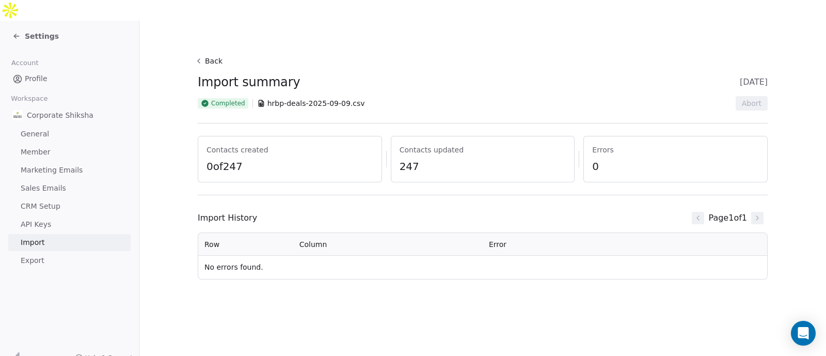
click at [40, 73] on span "Profile" at bounding box center [36, 78] width 23 height 11
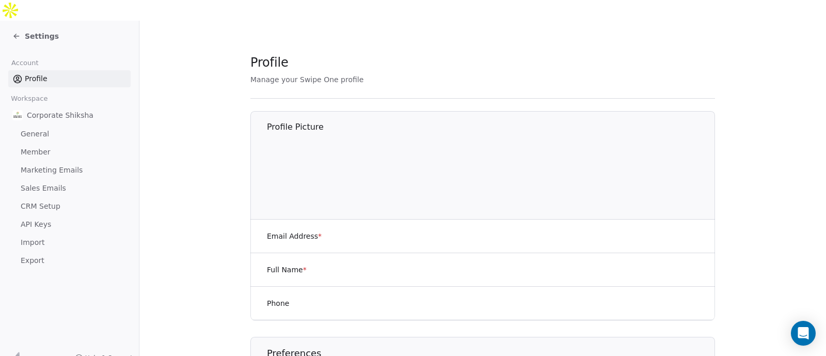
click at [42, 31] on span "Settings" at bounding box center [42, 36] width 34 height 10
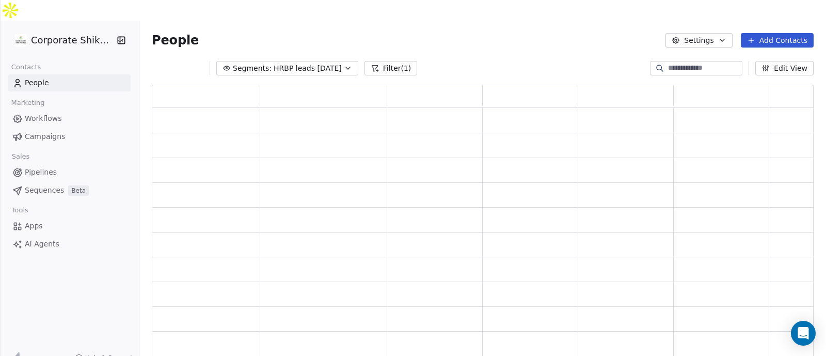
scroll to position [278, 652]
click at [49, 131] on span "Campaigns" at bounding box center [45, 136] width 40 height 11
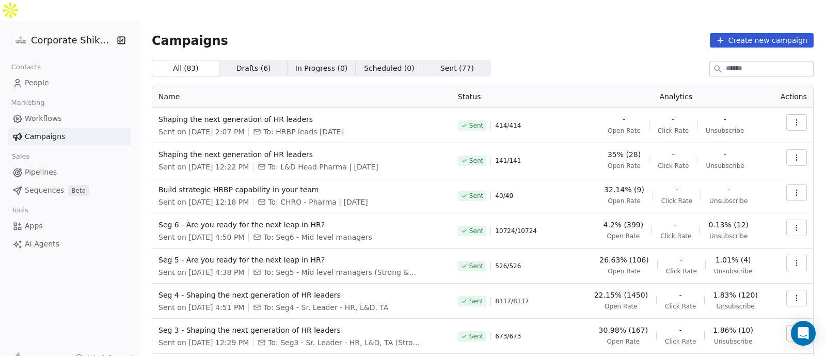
click at [795, 114] on button "button" at bounding box center [796, 122] width 21 height 17
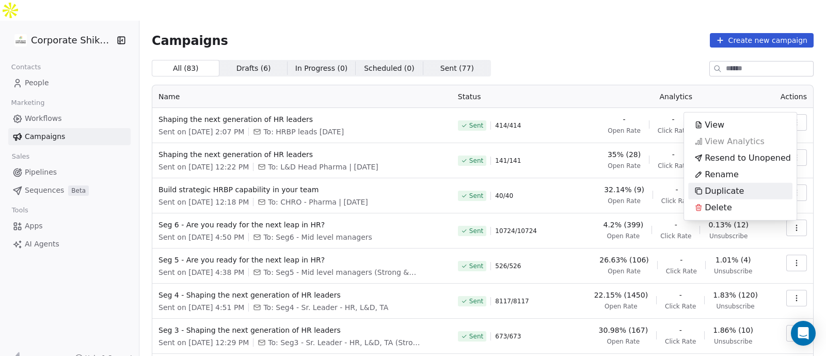
click at [768, 188] on div "Duplicate" at bounding box center [740, 191] width 104 height 17
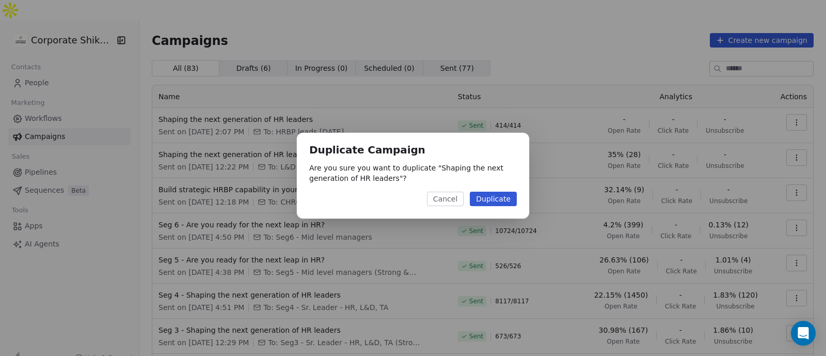
click at [507, 202] on button "Duplicate" at bounding box center [493, 199] width 47 height 14
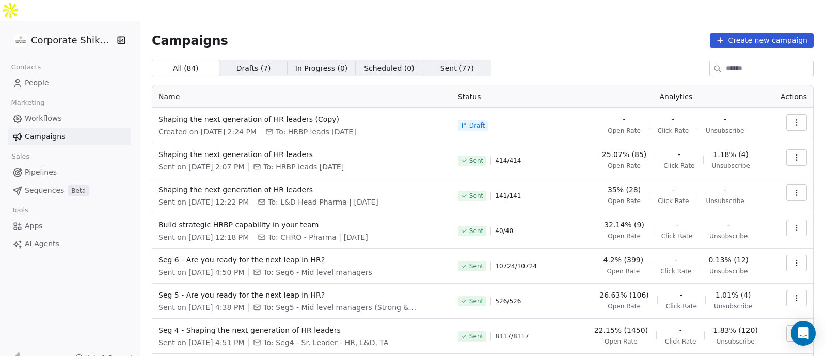
click at [786, 114] on button "button" at bounding box center [796, 122] width 21 height 17
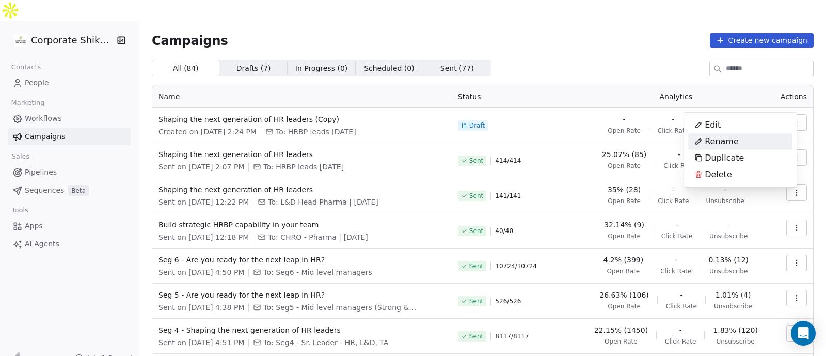
click at [767, 140] on div "Rename" at bounding box center [740, 141] width 104 height 17
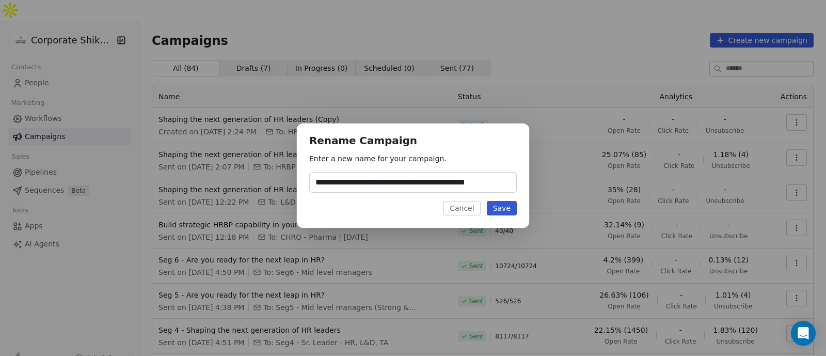
click at [512, 181] on input "**********" at bounding box center [413, 182] width 206 height 20
type input "**********"
click at [505, 212] on button "Save" at bounding box center [502, 208] width 30 height 14
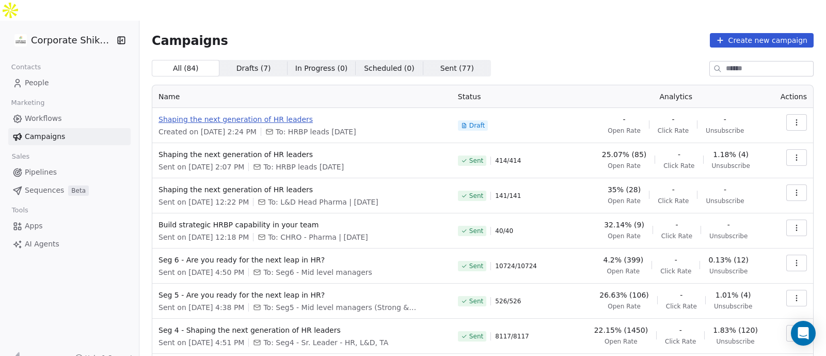
click at [296, 114] on span "Shaping the next generation of HR leaders" at bounding box center [301, 119] width 287 height 10
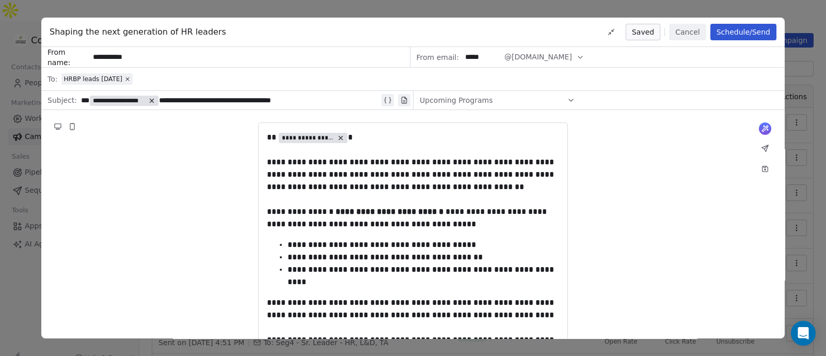
click at [133, 77] on span "HRBP leads [DATE]" at bounding box center [96, 78] width 71 height 11
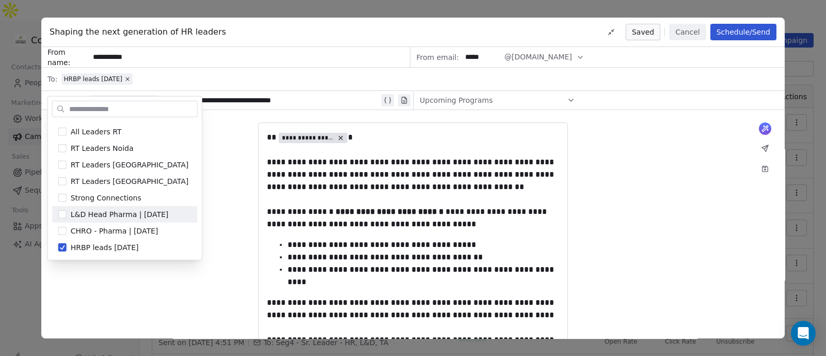
scroll to position [312, 0]
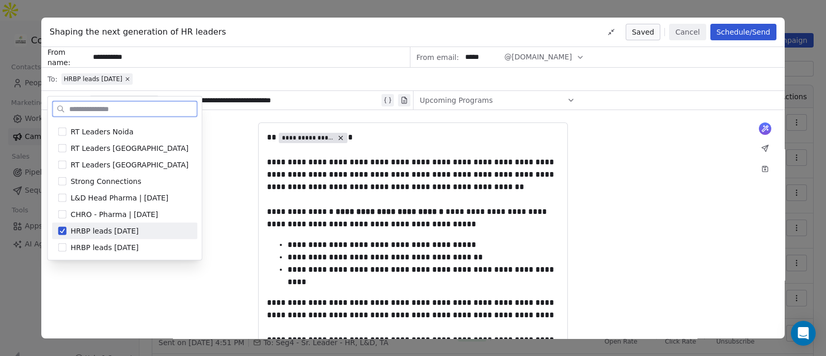
click at [120, 229] on span "HRBP leads [DATE]" at bounding box center [105, 231] width 68 height 10
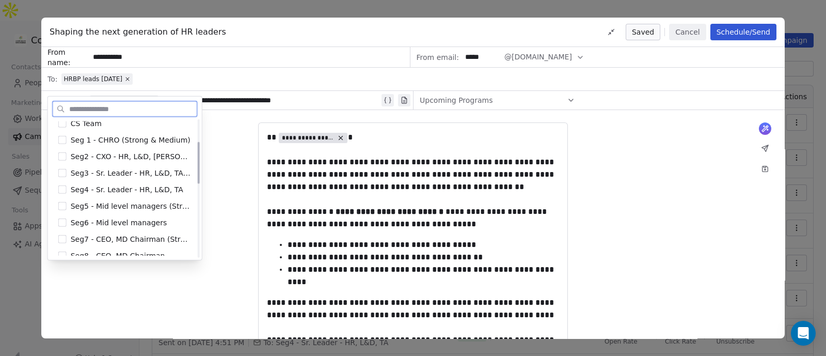
scroll to position [0, 0]
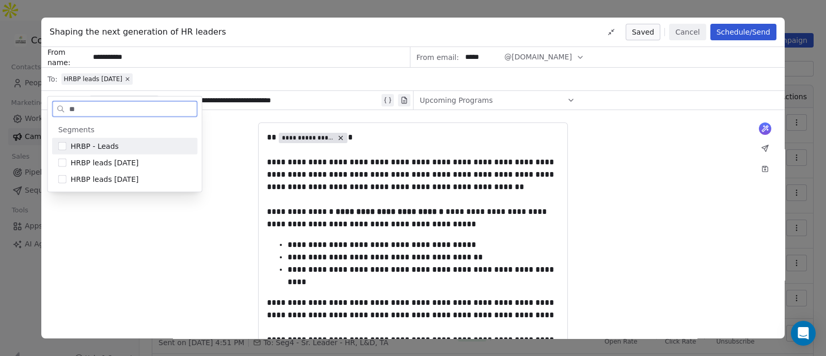
type input "*"
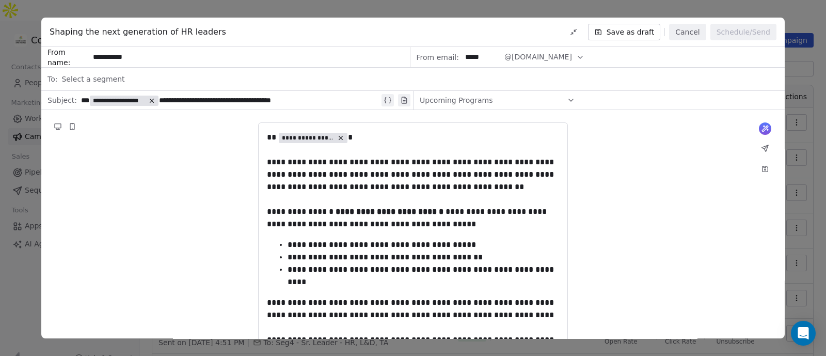
click at [694, 33] on button "Cancel" at bounding box center [687, 32] width 37 height 17
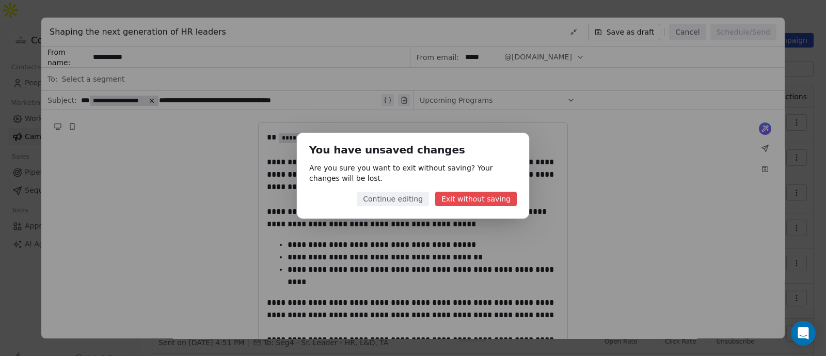
click at [456, 200] on button "Exit without saving" at bounding box center [476, 199] width 82 height 14
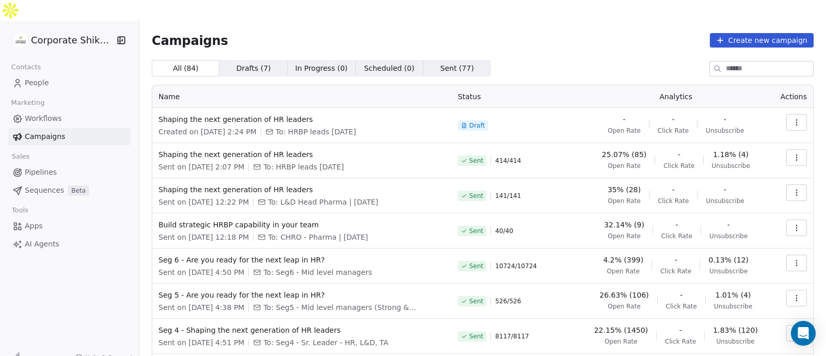
click at [45, 77] on span "People" at bounding box center [37, 82] width 24 height 11
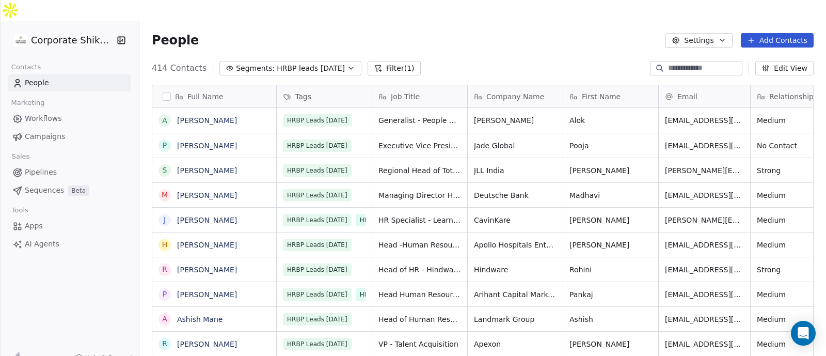
scroll to position [303, 676]
click at [345, 61] on button "Segments: HRBP leads [DATE]" at bounding box center [290, 68] width 142 height 14
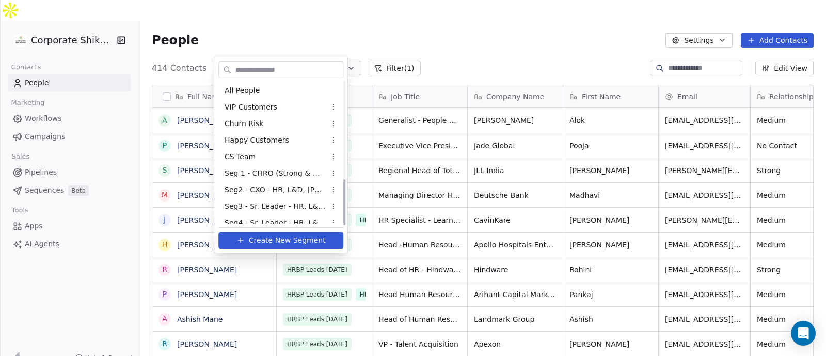
scroll to position [305, 0]
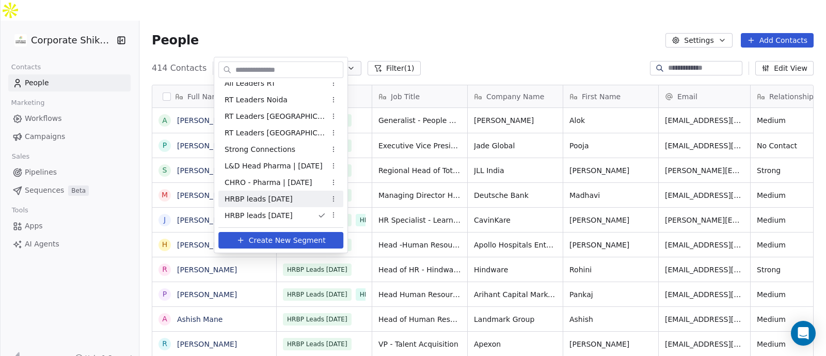
click at [335, 201] on html "Corporate Shiksha Contacts People Marketing Workflows Campaigns Sales Pipelines…" at bounding box center [413, 188] width 826 height 376
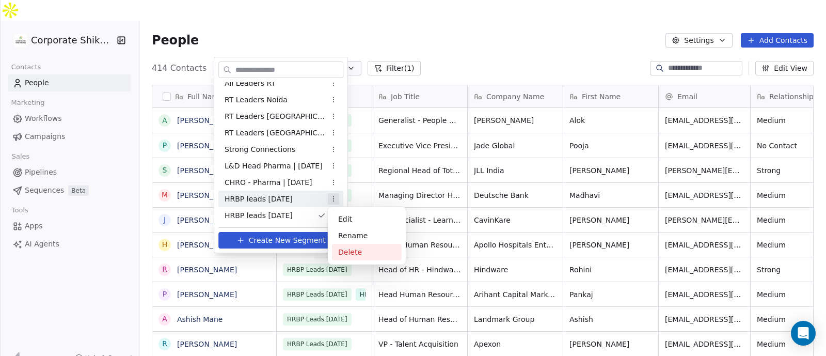
click at [358, 247] on div "Delete" at bounding box center [367, 252] width 70 height 17
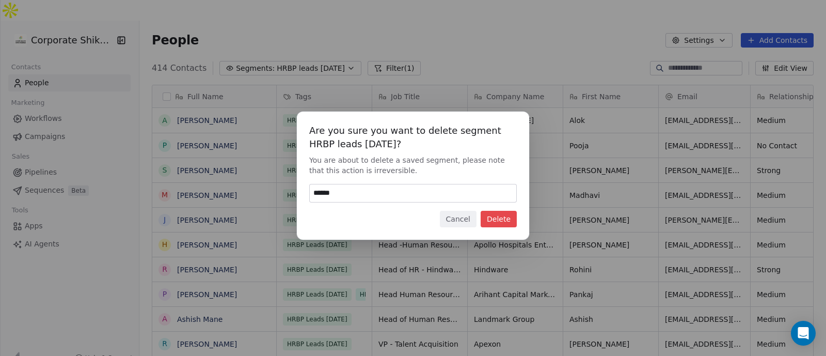
type input "******"
click at [508, 217] on button "Delete" at bounding box center [499, 219] width 36 height 17
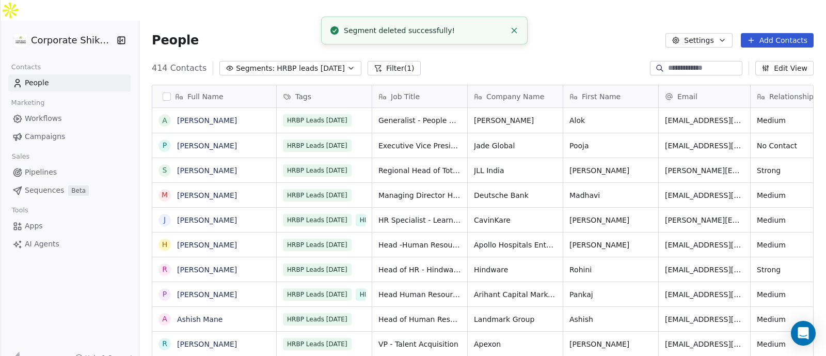
click at [46, 131] on span "Campaigns" at bounding box center [45, 136] width 40 height 11
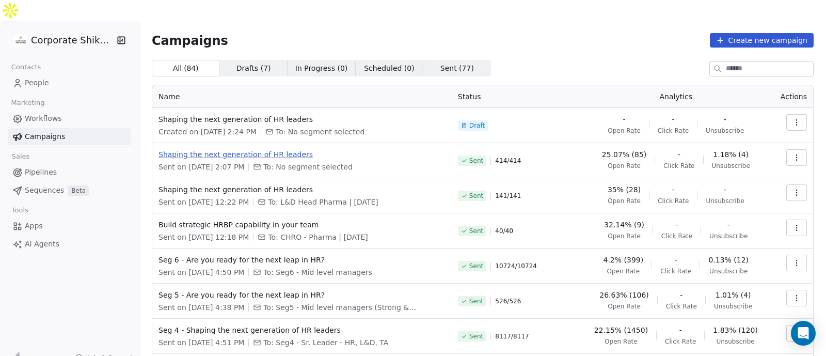
drag, startPoint x: 348, startPoint y: 139, endPoint x: 274, endPoint y: 133, distance: 74.6
click at [274, 149] on div "Shaping the next generation of HR leaders Sent on [DATE] 2:07 PM To: No segment…" at bounding box center [301, 160] width 287 height 23
click at [274, 149] on span "Shaping the next generation of HR leaders" at bounding box center [301, 154] width 287 height 10
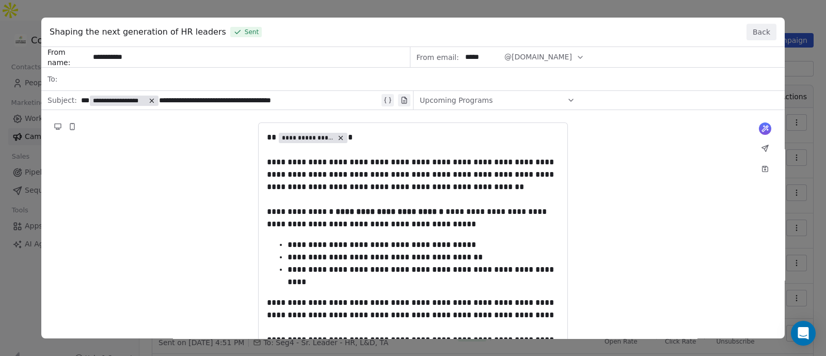
click at [761, 36] on button "Back" at bounding box center [761, 32] width 30 height 17
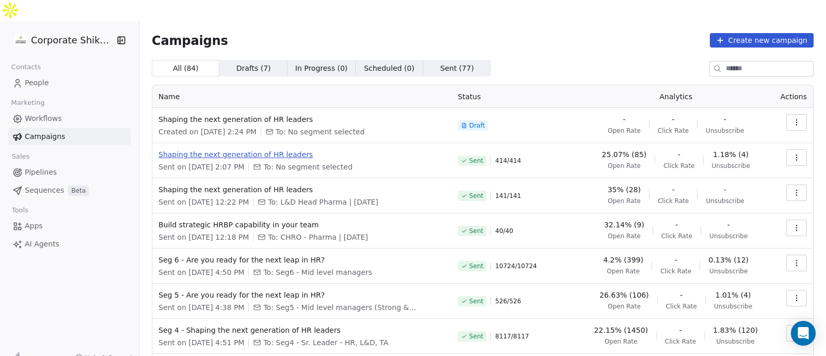
click at [293, 149] on span "Shaping the next generation of HR leaders" at bounding box center [301, 154] width 287 height 10
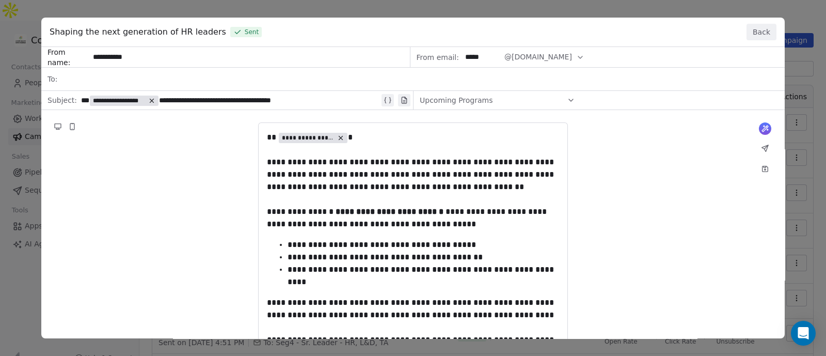
click at [144, 85] on div "**********" at bounding box center [412, 269] width 743 height 444
drag, startPoint x: 82, startPoint y: 71, endPoint x: 60, endPoint y: 80, distance: 24.1
click at [60, 80] on div "**********" at bounding box center [412, 269] width 743 height 444
drag, startPoint x: 60, startPoint y: 80, endPoint x: 204, endPoint y: 83, distance: 144.1
click at [204, 83] on div "**********" at bounding box center [412, 269] width 743 height 444
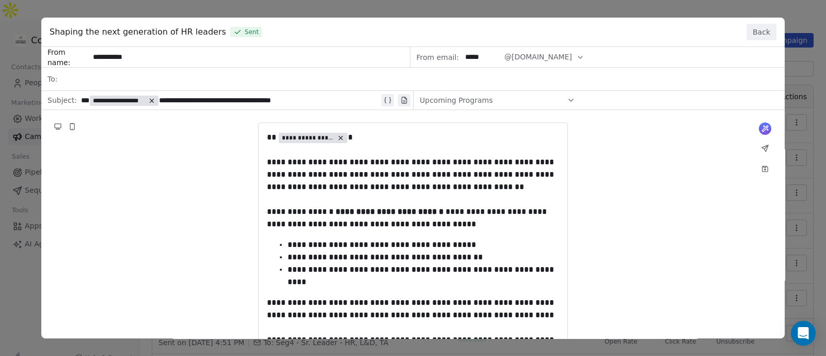
click at [754, 32] on button "Back" at bounding box center [761, 32] width 30 height 17
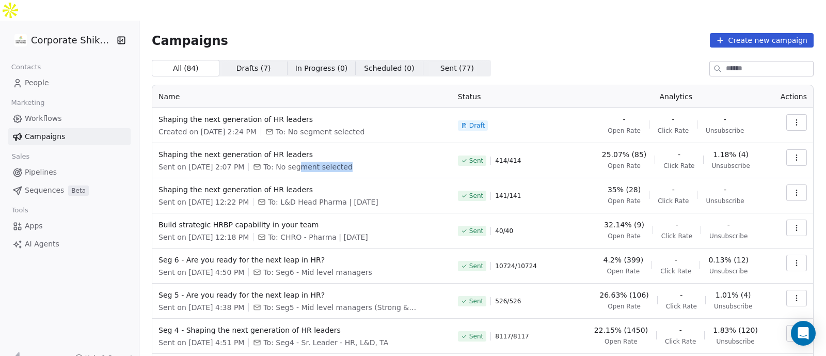
drag, startPoint x: 305, startPoint y: 145, endPoint x: 384, endPoint y: 146, distance: 79.0
click at [384, 162] on div "Sent on [DATE] 2:07 PM To: No segment selected" at bounding box center [301, 167] width 287 height 10
click at [255, 149] on span "Shaping the next generation of HR leaders" at bounding box center [301, 154] width 287 height 10
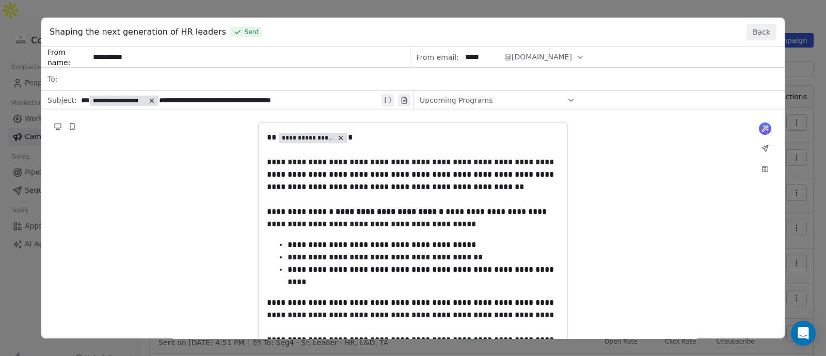
click at [761, 27] on button "Back" at bounding box center [761, 32] width 30 height 17
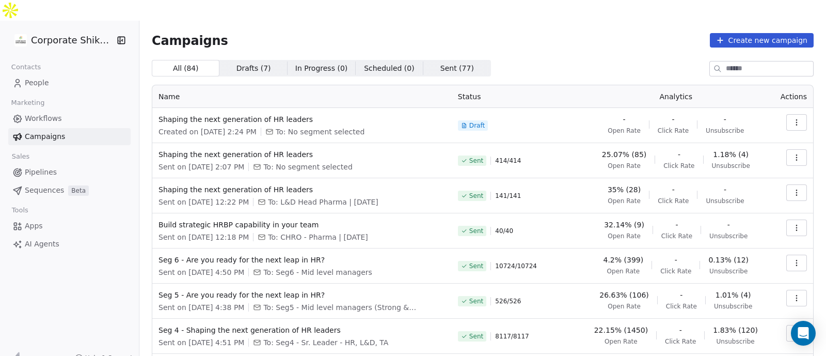
click at [40, 77] on span "People" at bounding box center [37, 82] width 24 height 11
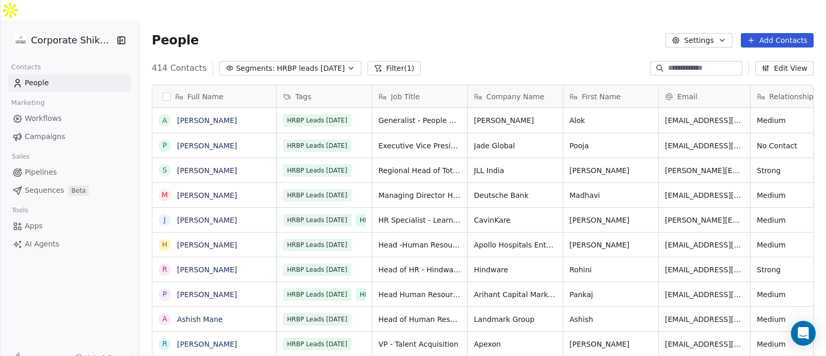
scroll to position [303, 676]
click at [284, 63] on span "HRBP leads [DATE]" at bounding box center [311, 68] width 68 height 11
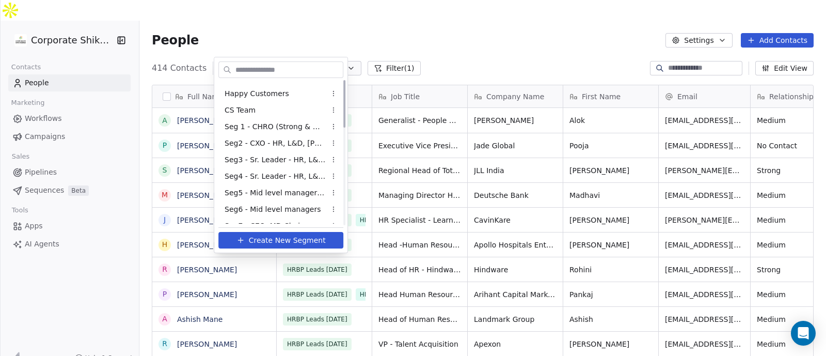
scroll to position [0, 0]
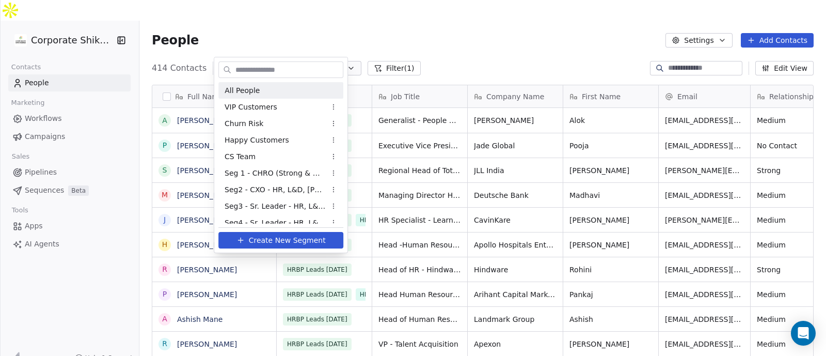
click at [264, 85] on div "All People" at bounding box center [280, 90] width 125 height 17
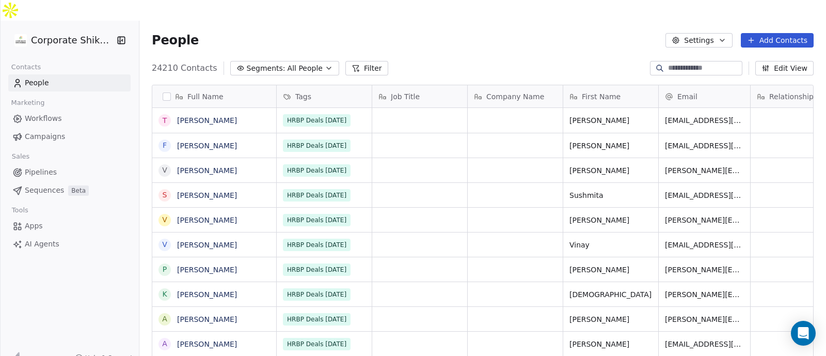
scroll to position [303, 676]
click at [56, 131] on span "Campaigns" at bounding box center [45, 136] width 40 height 11
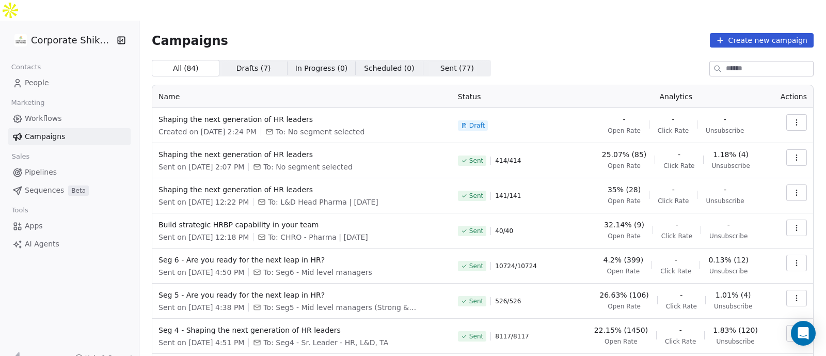
click at [628, 149] on span "25.07% (85)" at bounding box center [624, 154] width 45 height 10
click at [792, 153] on icon "button" at bounding box center [796, 157] width 8 height 8
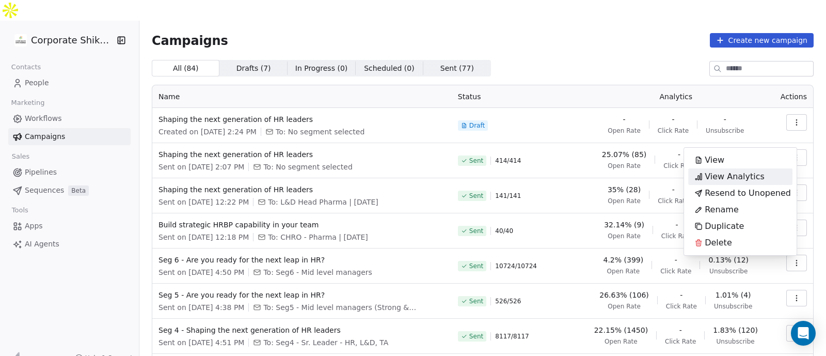
click at [769, 181] on div "View Analytics" at bounding box center [740, 176] width 104 height 17
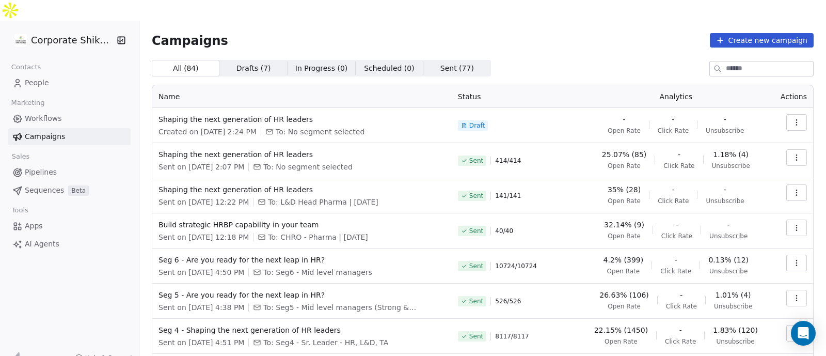
click at [792, 153] on icon "button" at bounding box center [796, 157] width 8 height 8
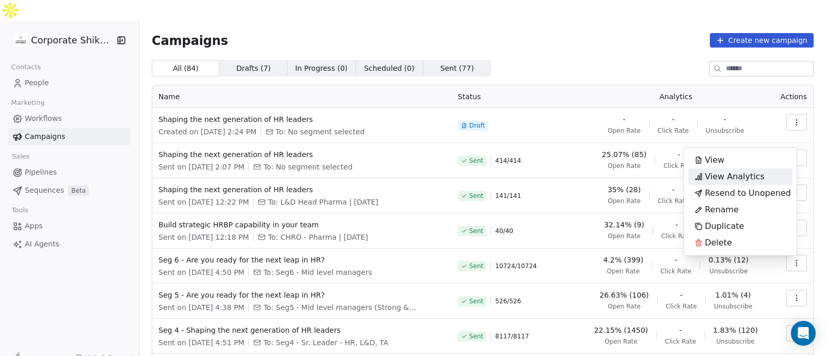
click at [746, 174] on span "View Analytics" at bounding box center [735, 176] width 60 height 12
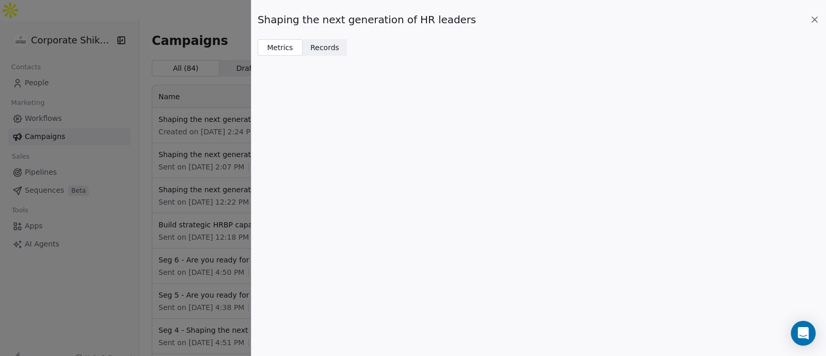
click at [322, 53] on span "Records Records" at bounding box center [325, 47] width 45 height 17
click at [292, 50] on span "Metrics Metrics" at bounding box center [280, 47] width 45 height 17
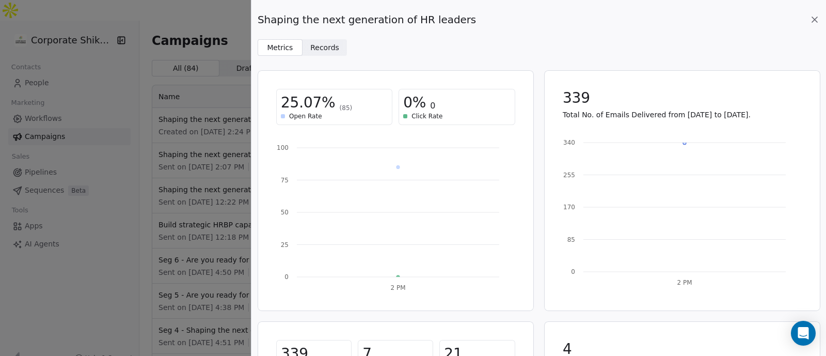
click at [315, 42] on span "Records" at bounding box center [324, 47] width 29 height 11
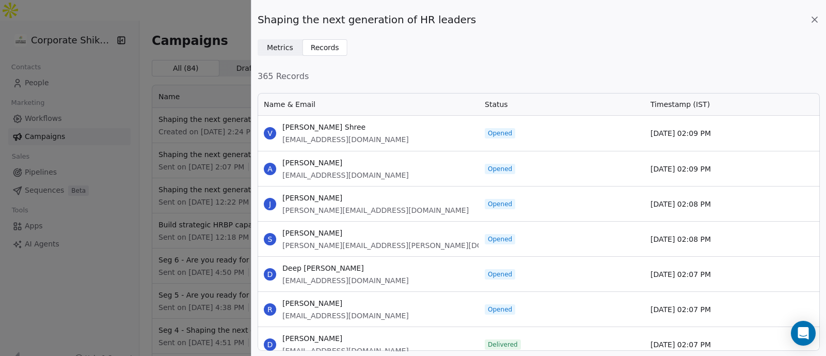
click at [811, 17] on icon at bounding box center [814, 19] width 10 height 10
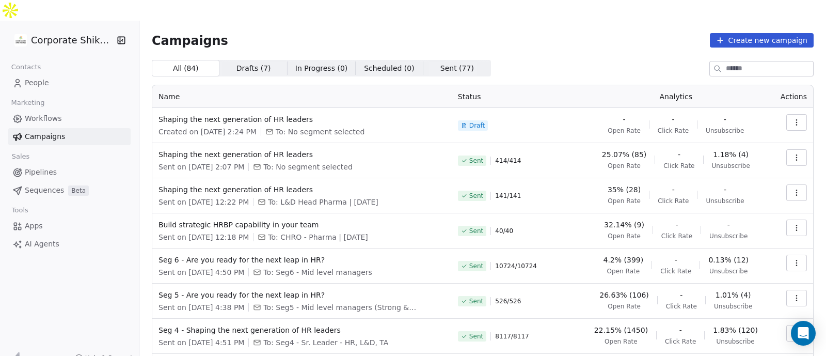
click at [55, 74] on link "People" at bounding box center [69, 82] width 122 height 17
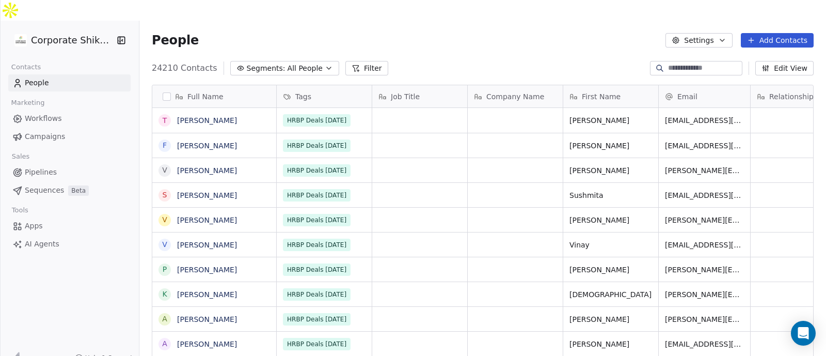
scroll to position [303, 676]
click at [353, 66] on icon at bounding box center [356, 69] width 6 height 6
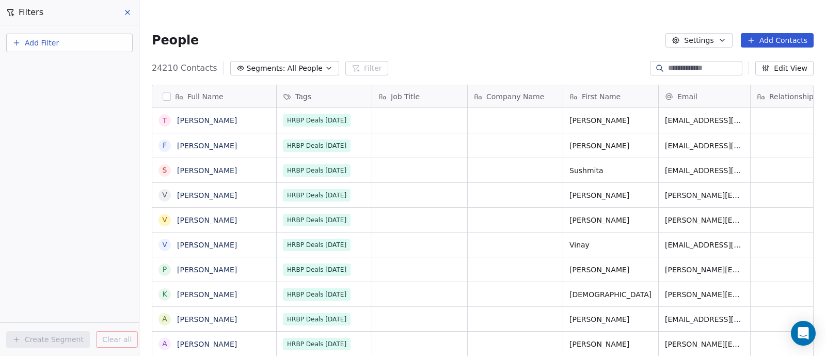
click at [49, 46] on span "Add Filter" at bounding box center [42, 43] width 34 height 11
click at [53, 67] on span "Contact properties" at bounding box center [50, 67] width 67 height 11
type input "****"
click at [47, 104] on div "Tags" at bounding box center [69, 104] width 105 height 10
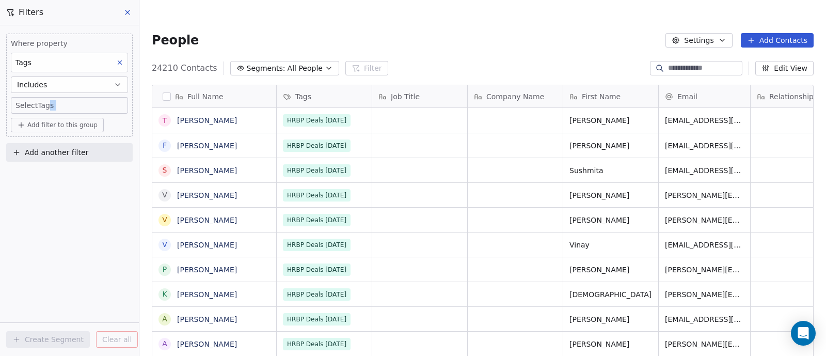
drag, startPoint x: 57, startPoint y: 240, endPoint x: 49, endPoint y: 99, distance: 141.2
click at [49, 99] on div "Where property Tags Includes Select Tags Add filter to this group Add another f…" at bounding box center [69, 190] width 139 height 330
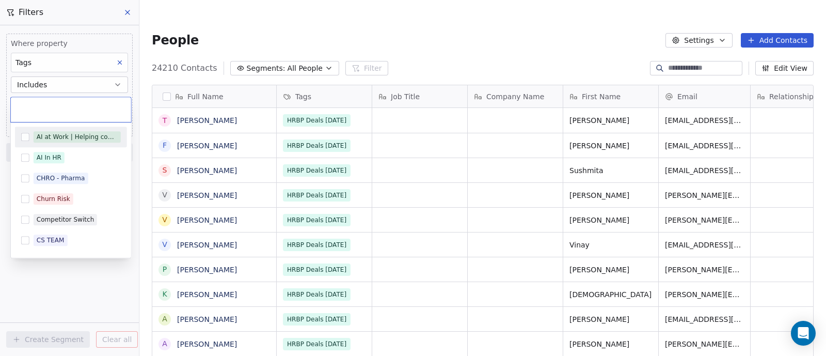
click at [50, 103] on body "Corporate Shiksha Contacts People Marketing Workflows Campaigns Sales Pipelines…" at bounding box center [413, 188] width 826 height 376
click at [50, 104] on input "text" at bounding box center [71, 109] width 108 height 11
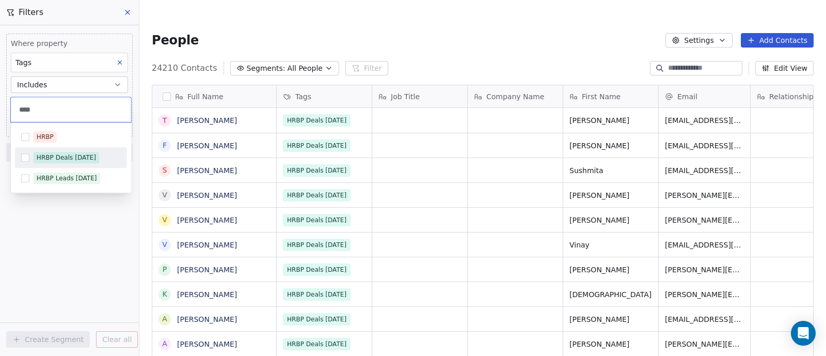
type input "****"
click at [72, 157] on div "HRBP Deals [DATE]" at bounding box center [66, 157] width 59 height 9
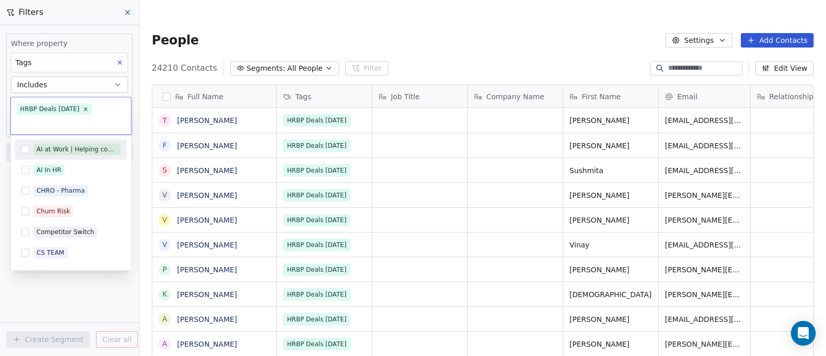
click at [80, 267] on div "AI at Work | Helping companies become early adopters of Gen AI AI In HR CHRO - …" at bounding box center [71, 202] width 120 height 135
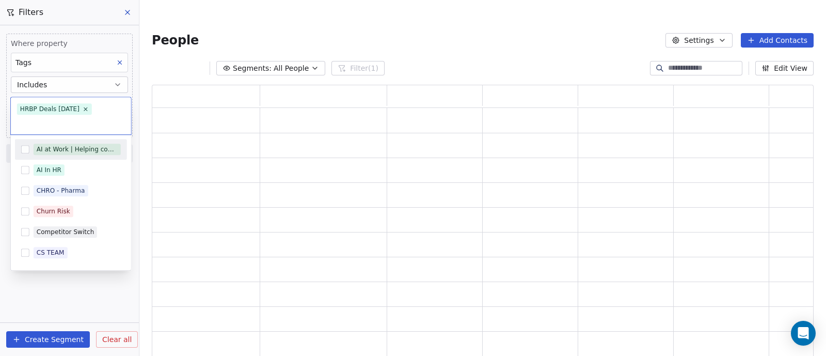
click at [80, 274] on html "Corporate Shiksha Contacts People Marketing Workflows Campaigns Sales Pipelines…" at bounding box center [413, 188] width 826 height 376
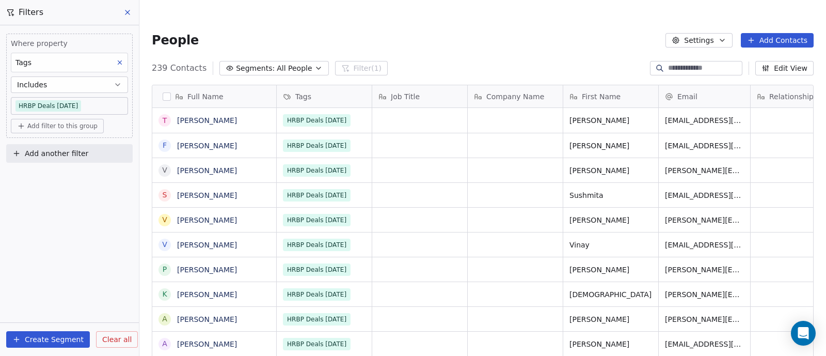
click at [42, 332] on button "Create Segment" at bounding box center [48, 339] width 84 height 17
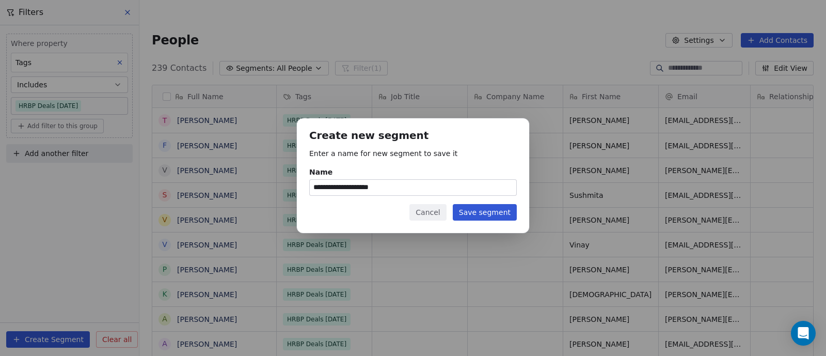
type input "**********"
click at [480, 210] on button "Save segment" at bounding box center [485, 212] width 64 height 17
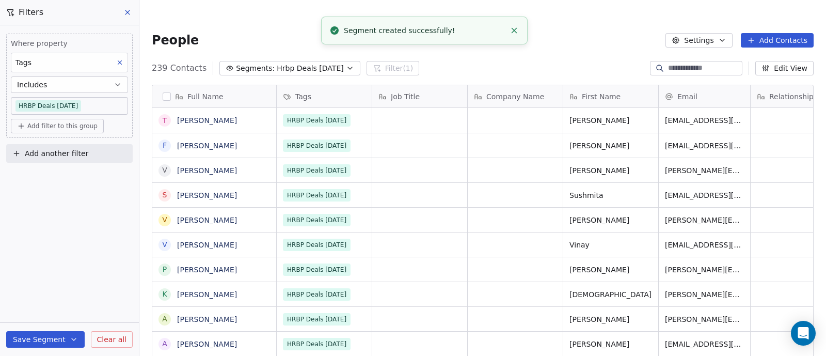
click at [129, 14] on icon at bounding box center [127, 12] width 8 height 8
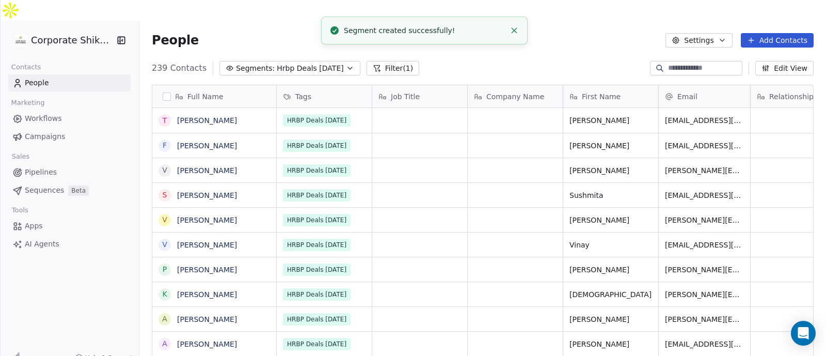
click at [62, 128] on link "Campaigns" at bounding box center [69, 136] width 122 height 17
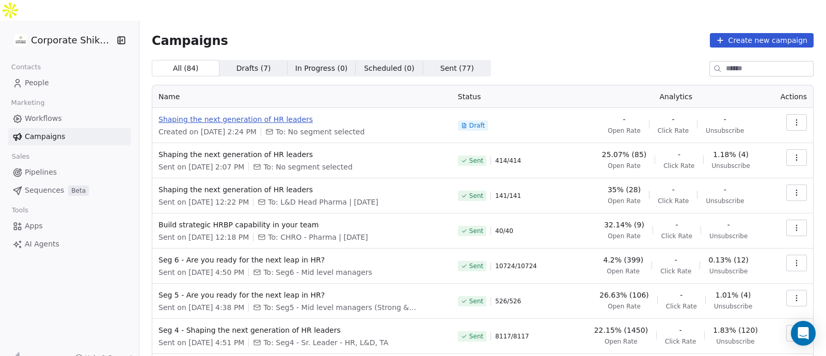
click at [343, 114] on span "Shaping the next generation of HR leaders" at bounding box center [301, 119] width 287 height 10
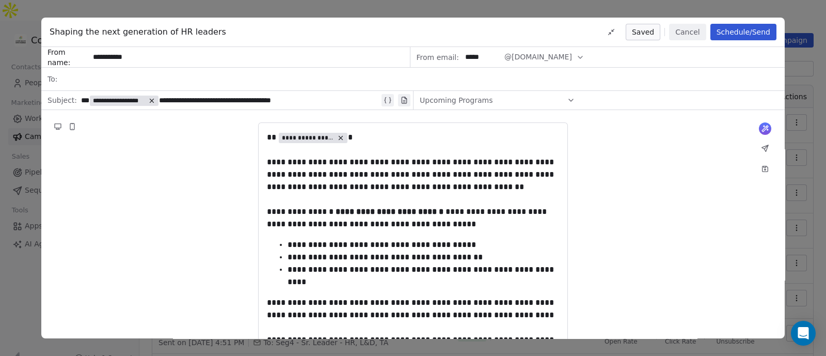
click at [176, 76] on div at bounding box center [419, 79] width 717 height 23
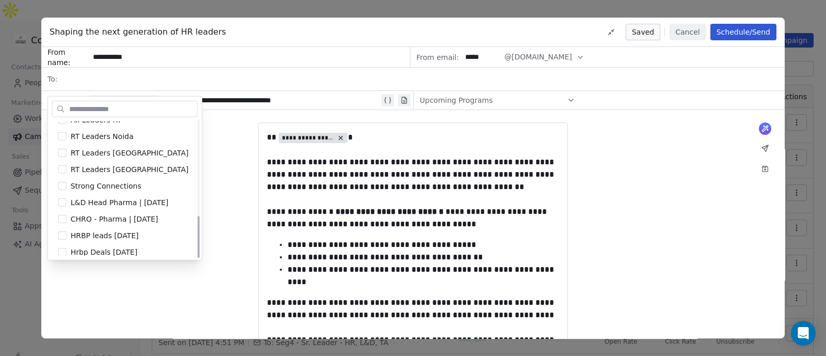
scroll to position [312, 0]
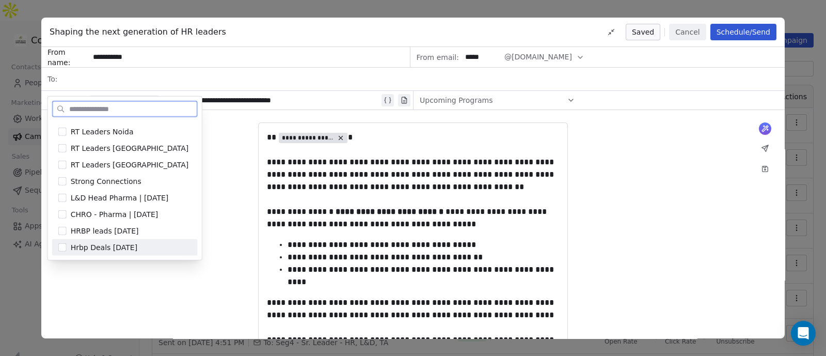
click at [150, 245] on div "Hrbp Deals [DATE]" at bounding box center [131, 247] width 121 height 10
click at [173, 274] on div "**********" at bounding box center [412, 311] width 743 height 403
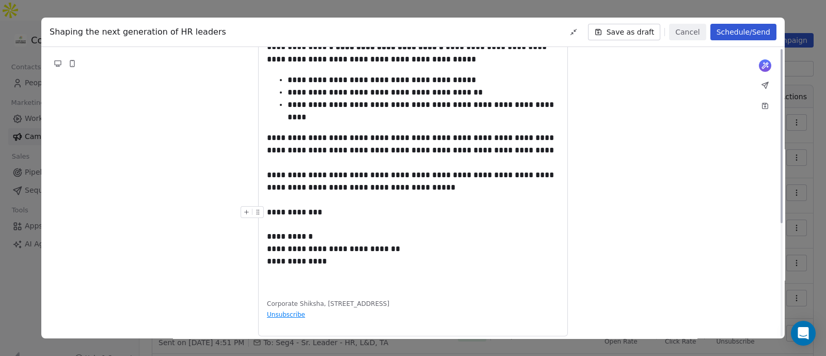
scroll to position [0, 0]
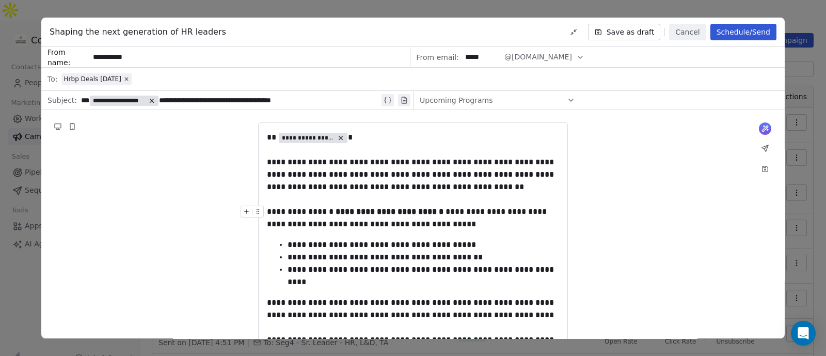
click at [748, 26] on button "Schedule/Send" at bounding box center [743, 32] width 66 height 17
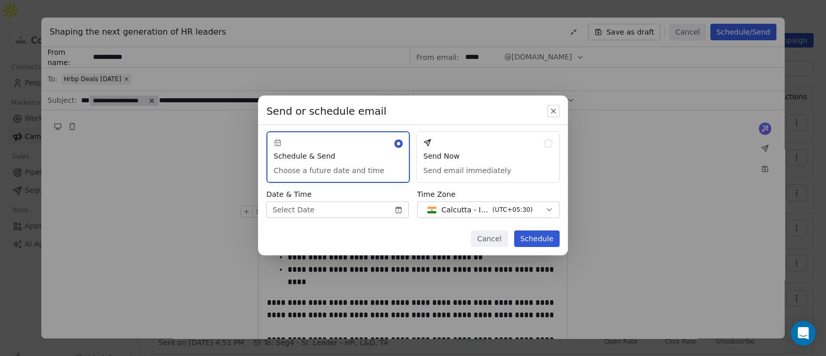
click at [525, 153] on button "Send Now Send email immediately" at bounding box center [488, 157] width 144 height 52
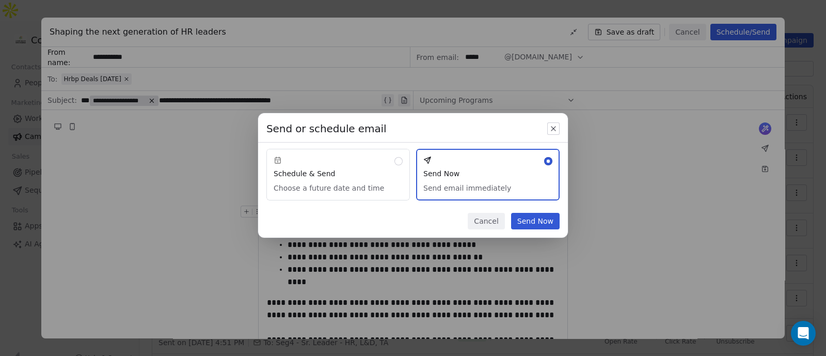
click at [545, 220] on button "Send Now" at bounding box center [535, 221] width 49 height 17
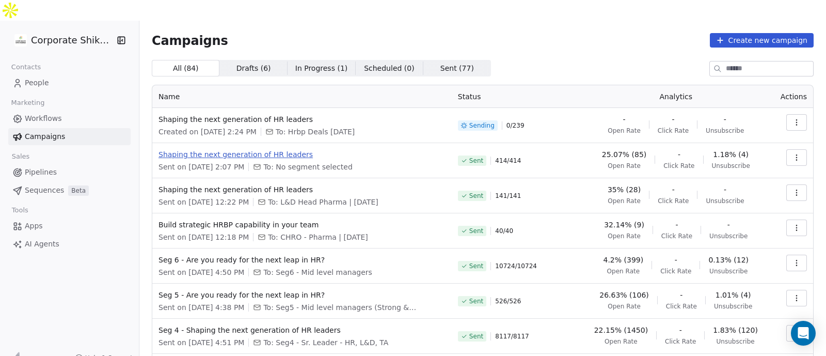
click at [320, 149] on span "Shaping the next generation of HR leaders" at bounding box center [301, 154] width 287 height 10
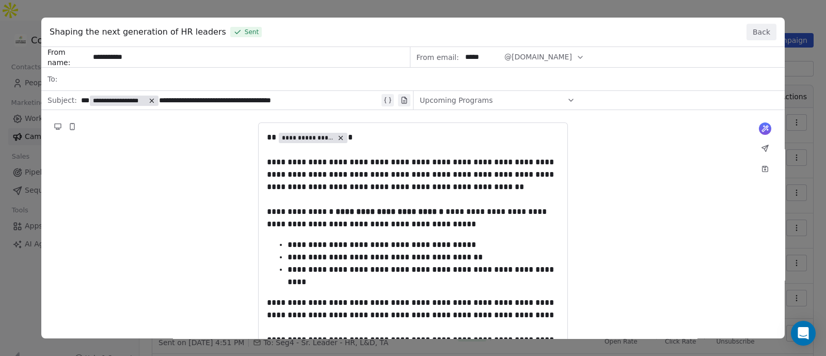
click at [257, 78] on div "**********" at bounding box center [412, 269] width 743 height 444
click at [761, 35] on button "Back" at bounding box center [761, 32] width 30 height 17
